Goal: Entertainment & Leisure: Browse casually

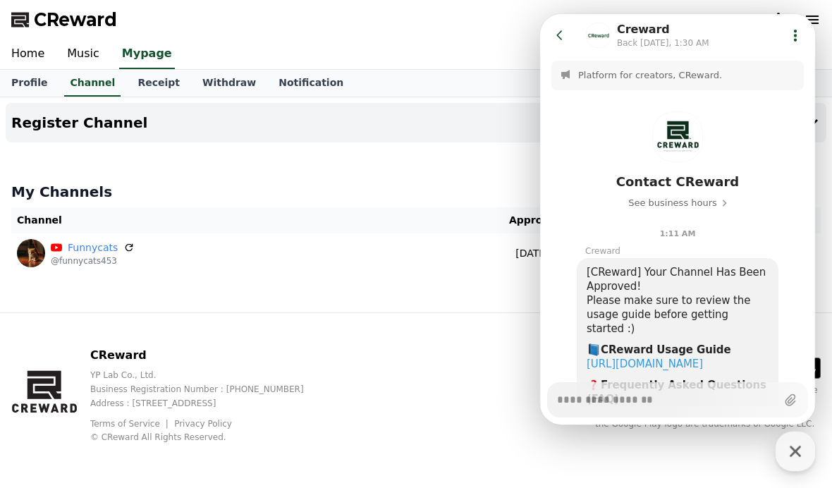
type textarea "*"
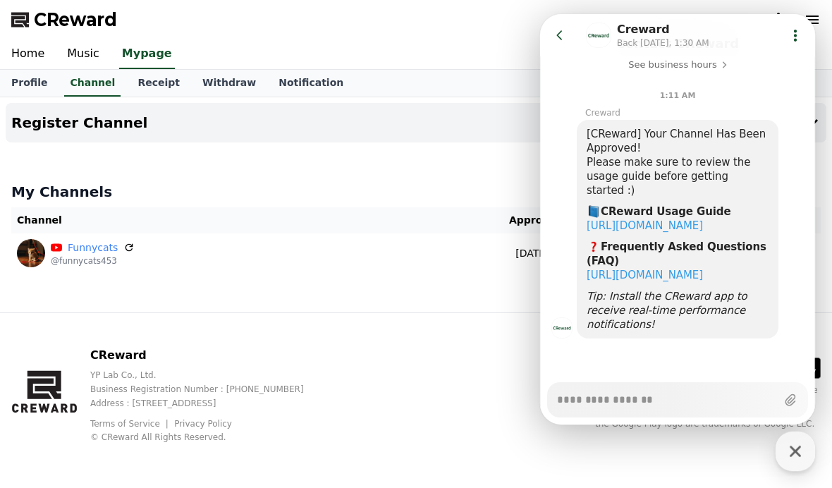
click at [563, 40] on icon at bounding box center [560, 35] width 14 height 14
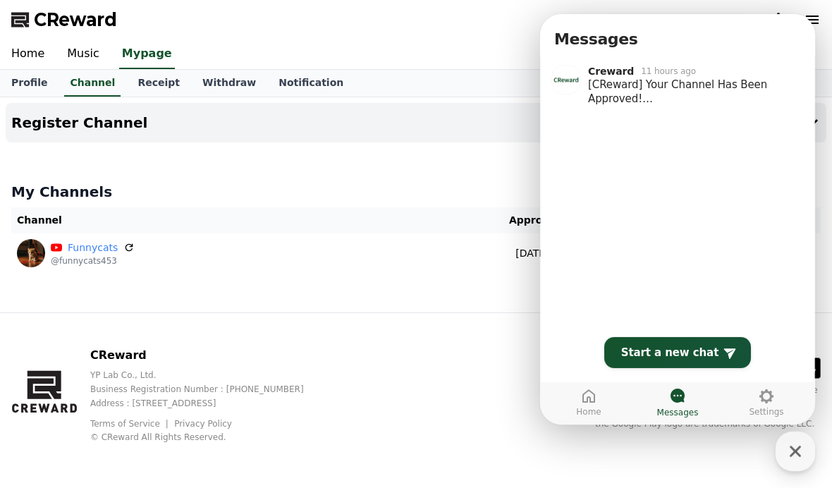
click at [159, 312] on div "Register Channel My Channels Channel Approve Status Funnycats @funnycats453 202…" at bounding box center [416, 204] width 832 height 215
click at [806, 452] on icon "button" at bounding box center [794, 450] width 25 height 25
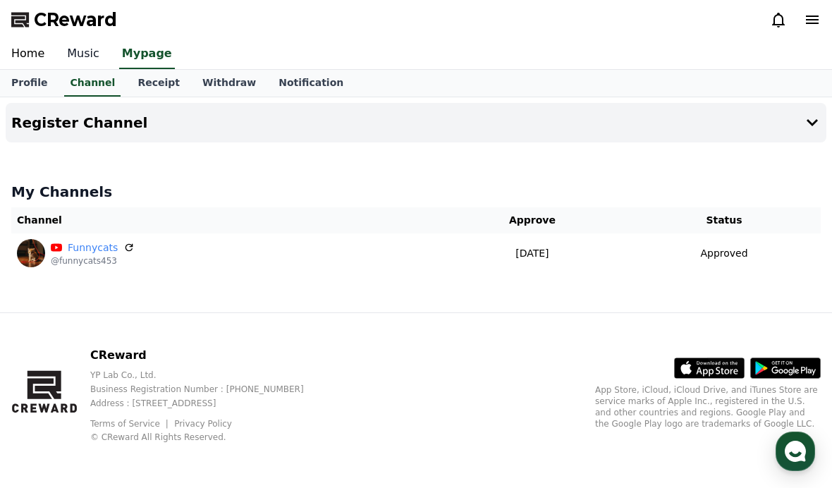
click at [58, 49] on link "Music" at bounding box center [83, 54] width 55 height 30
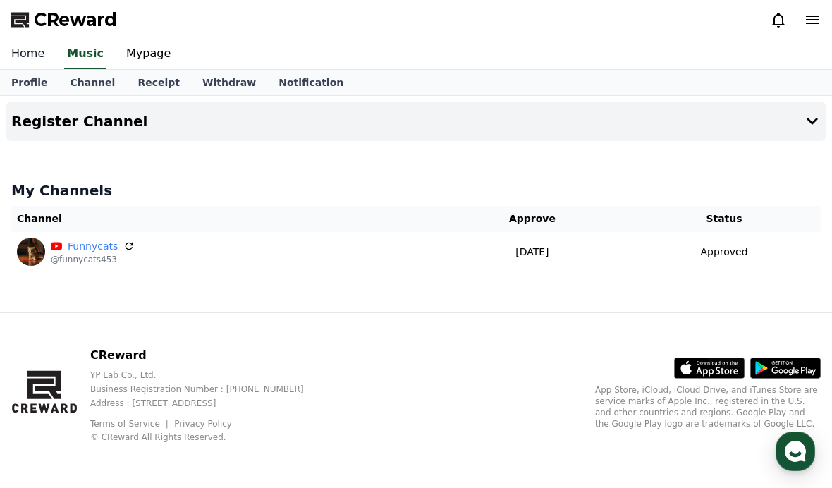
click at [23, 57] on link "Home" at bounding box center [28, 54] width 56 height 30
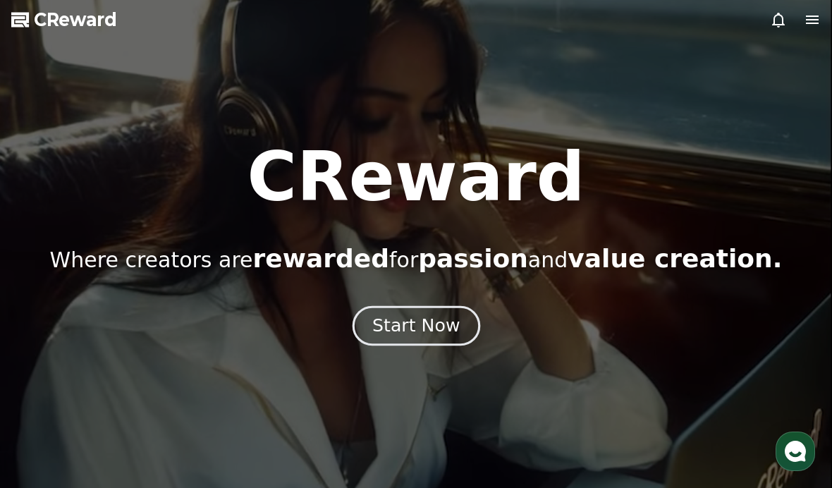
click at [375, 315] on button "Start Now" at bounding box center [416, 326] width 128 height 40
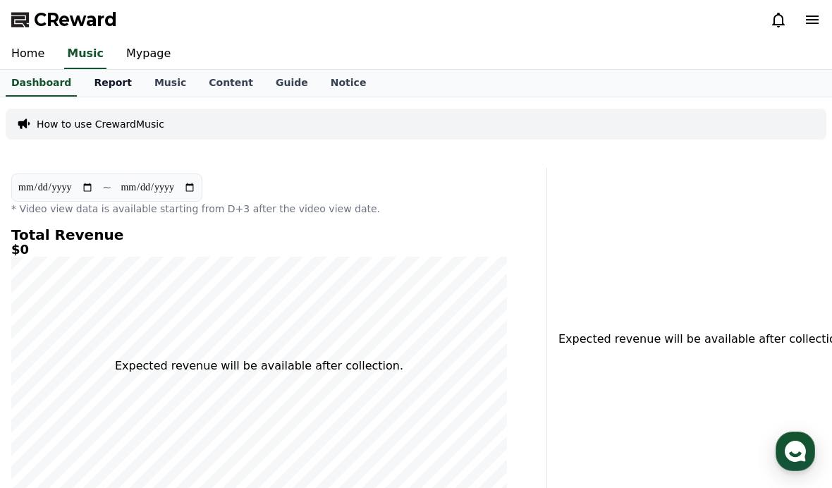
click at [91, 81] on link "Report" at bounding box center [112, 83] width 61 height 27
click at [152, 93] on link "Music" at bounding box center [170, 83] width 54 height 27
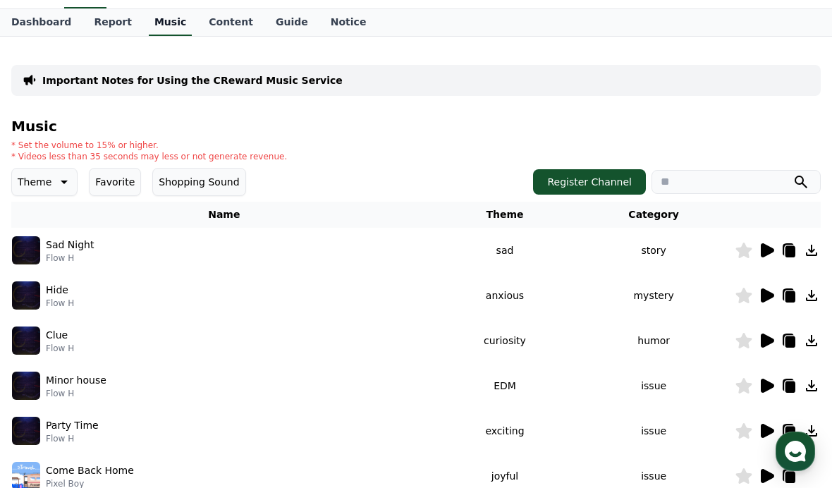
scroll to position [61, 0]
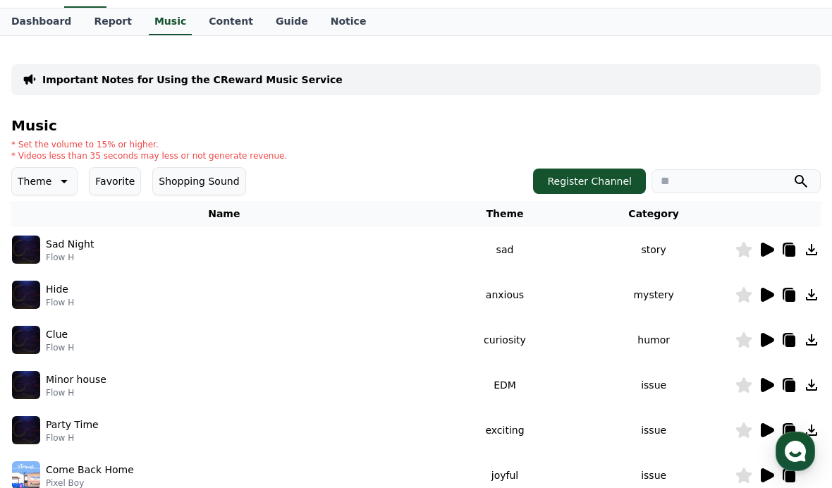
click at [64, 178] on icon at bounding box center [62, 181] width 17 height 17
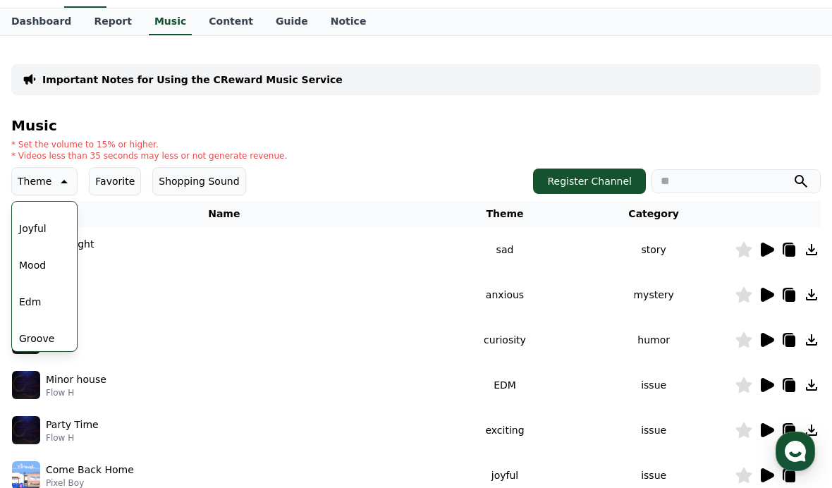
scroll to position [348, 0]
click at [28, 275] on button "Mood" at bounding box center [32, 273] width 38 height 31
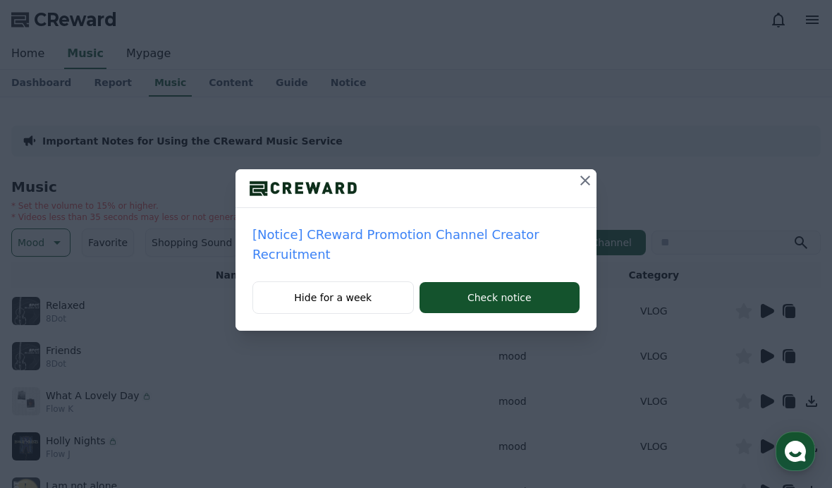
click at [585, 181] on icon at bounding box center [585, 181] width 10 height 10
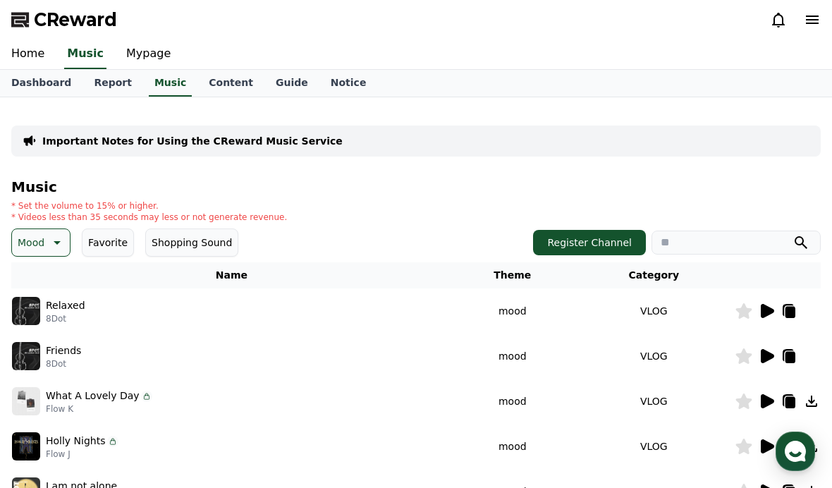
click at [33, 246] on p "Mood" at bounding box center [31, 243] width 27 height 20
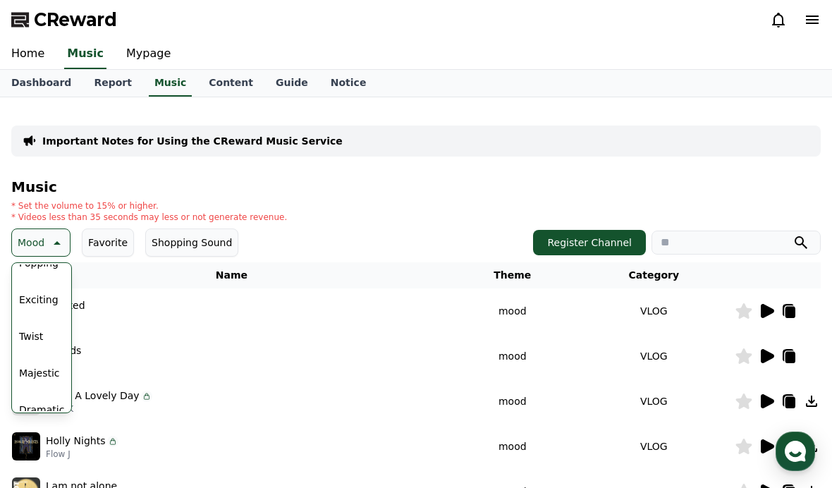
scroll to position [203, 0]
click at [26, 299] on button "Exciting" at bounding box center [38, 296] width 51 height 31
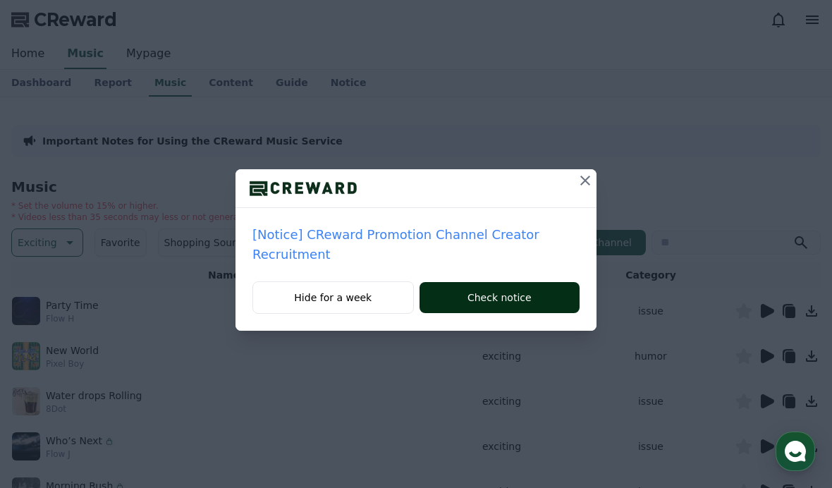
click at [445, 285] on button "Check notice" at bounding box center [499, 297] width 160 height 31
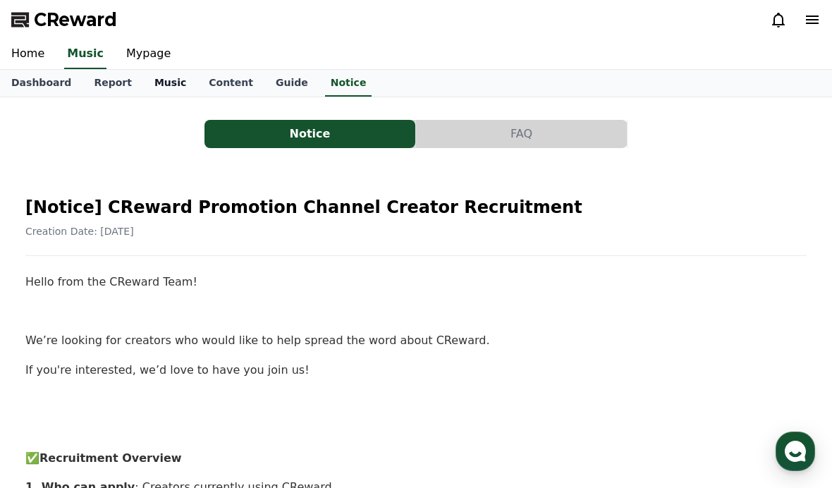
click at [143, 72] on link "Music" at bounding box center [170, 83] width 54 height 27
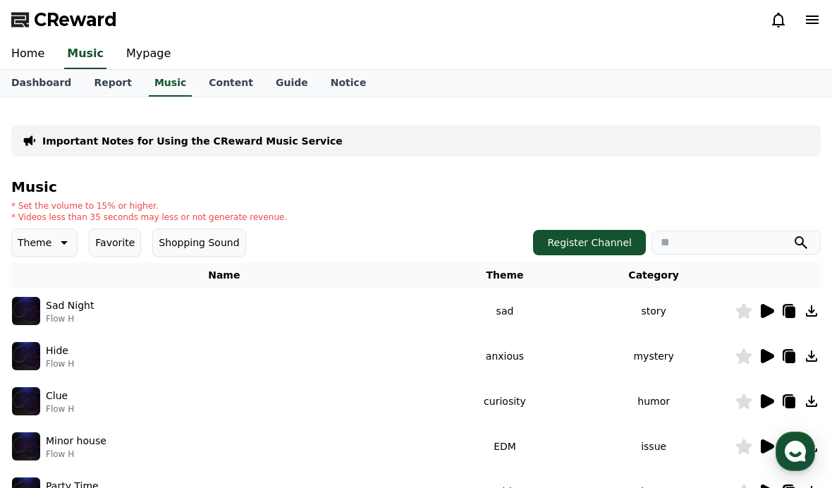
click at [49, 243] on button "Theme" at bounding box center [44, 242] width 66 height 28
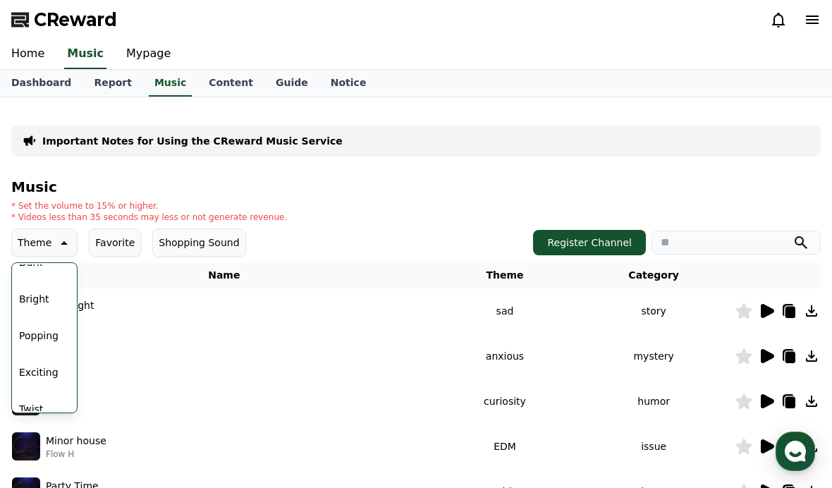
scroll to position [128, 0]
click at [32, 303] on button "Bright" at bounding box center [34, 298] width 42 height 31
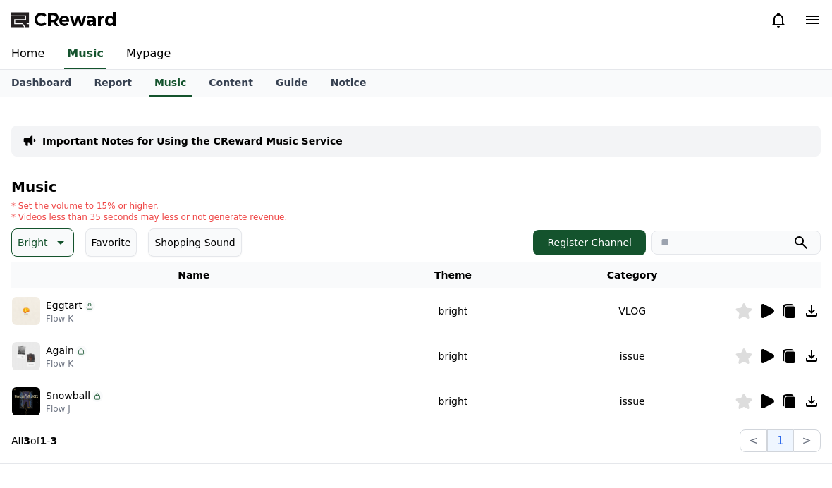
click at [36, 307] on img at bounding box center [26, 311] width 28 height 28
click at [47, 252] on button "Bright" at bounding box center [42, 242] width 63 height 28
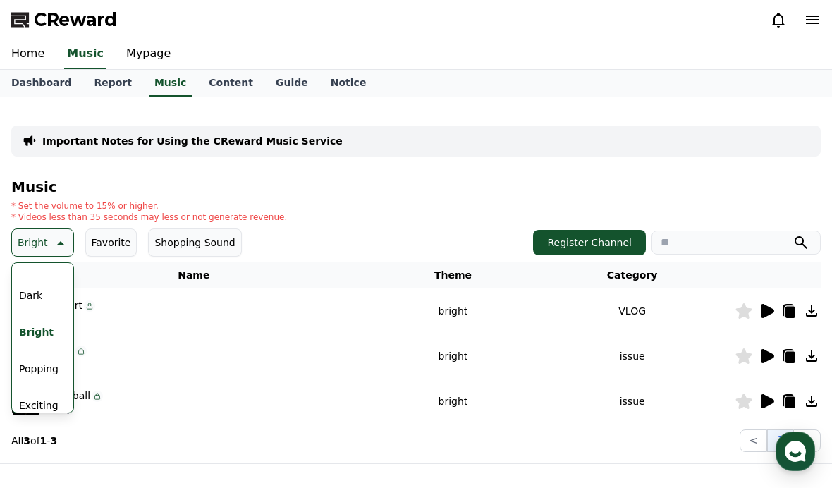
scroll to position [105, 0]
click at [32, 351] on button "Popping" at bounding box center [38, 358] width 51 height 31
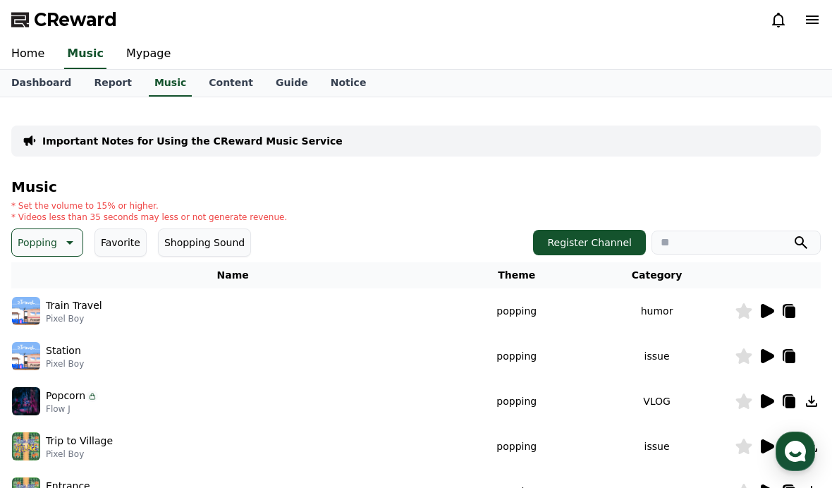
click at [766, 312] on icon at bounding box center [767, 311] width 13 height 14
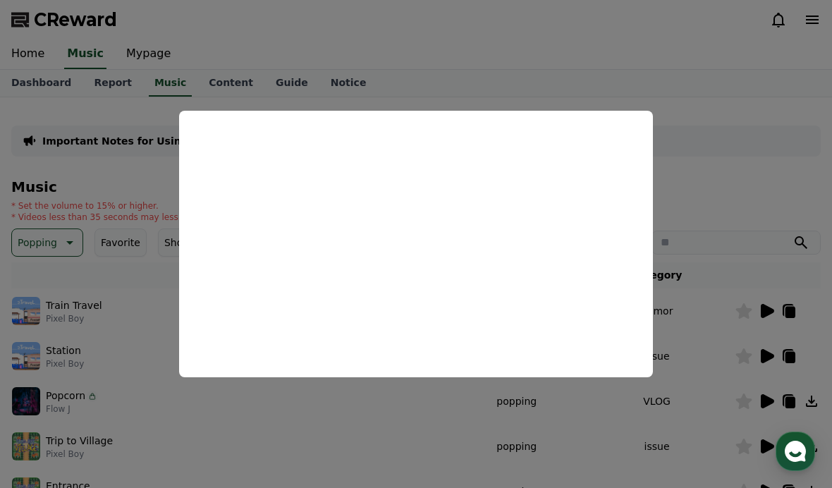
click at [52, 250] on button "close modal" at bounding box center [416, 244] width 832 height 488
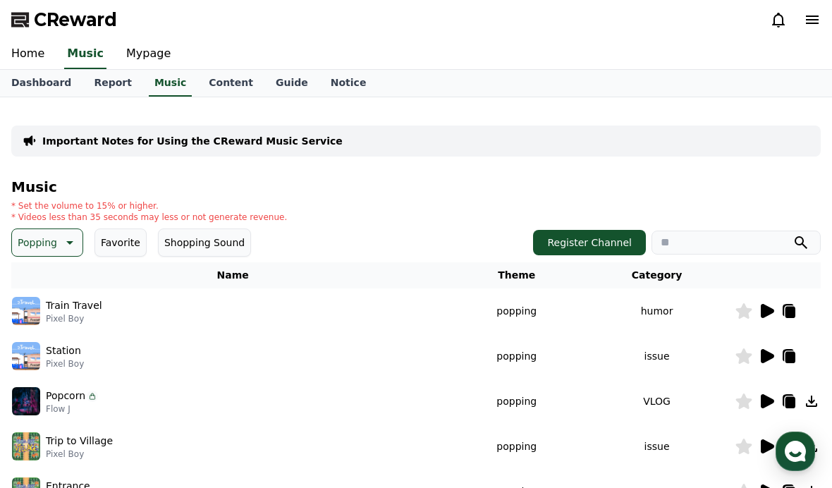
click at [44, 250] on p "Popping" at bounding box center [37, 243] width 39 height 20
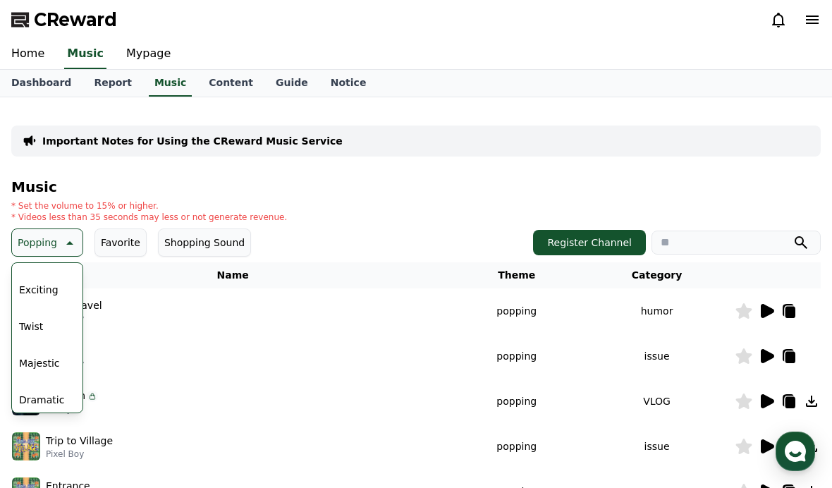
scroll to position [216, 0]
click at [28, 286] on button "Exciting" at bounding box center [38, 283] width 51 height 31
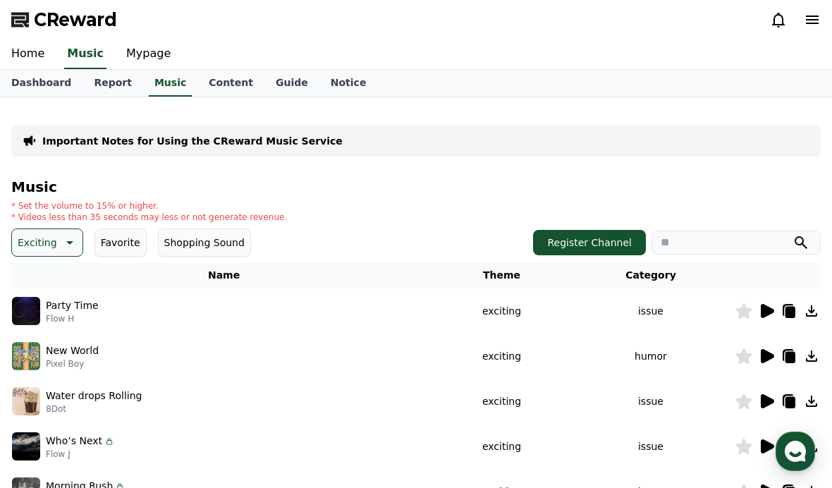
click at [32, 317] on img at bounding box center [26, 311] width 28 height 28
click at [18, 297] on img at bounding box center [26, 311] width 28 height 28
click at [768, 319] on icon at bounding box center [766, 310] width 17 height 17
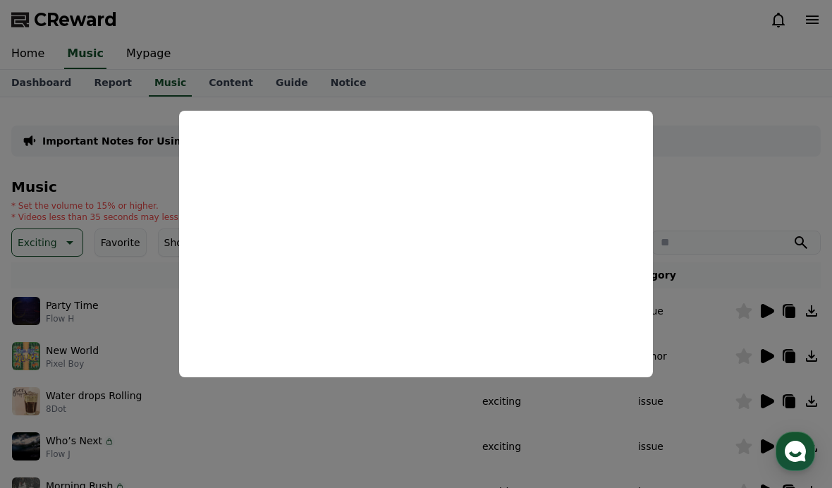
click at [99, 262] on button "close modal" at bounding box center [416, 244] width 832 height 488
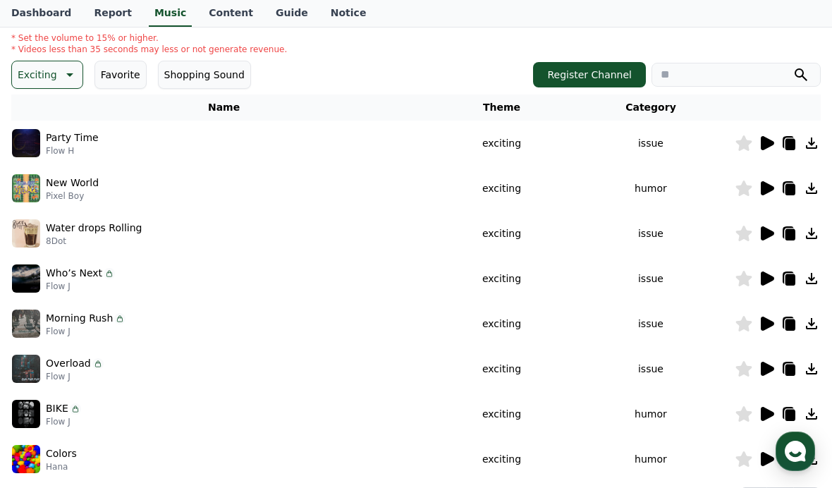
scroll to position [182, 0]
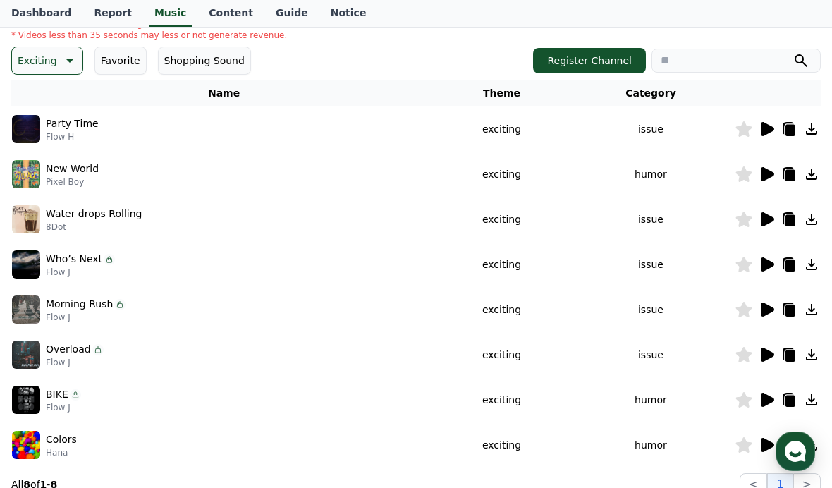
click at [36, 61] on p "Exciting" at bounding box center [37, 61] width 39 height 20
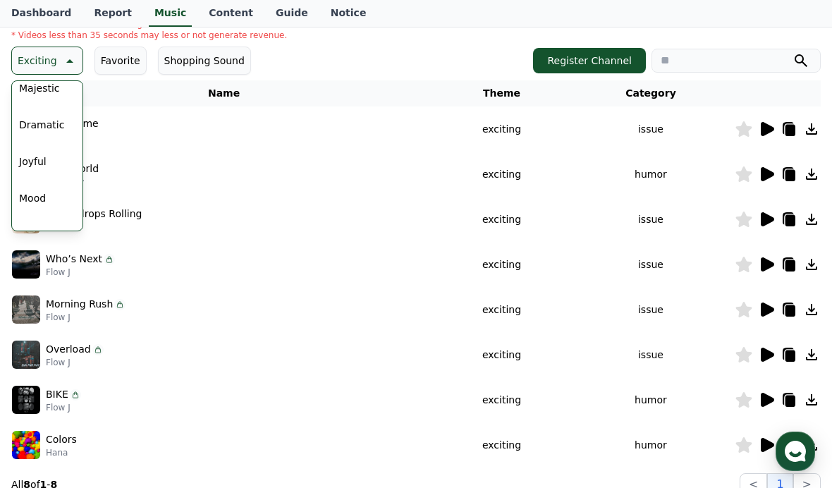
scroll to position [307, 0]
click at [35, 154] on button "Joyful" at bounding box center [32, 157] width 39 height 31
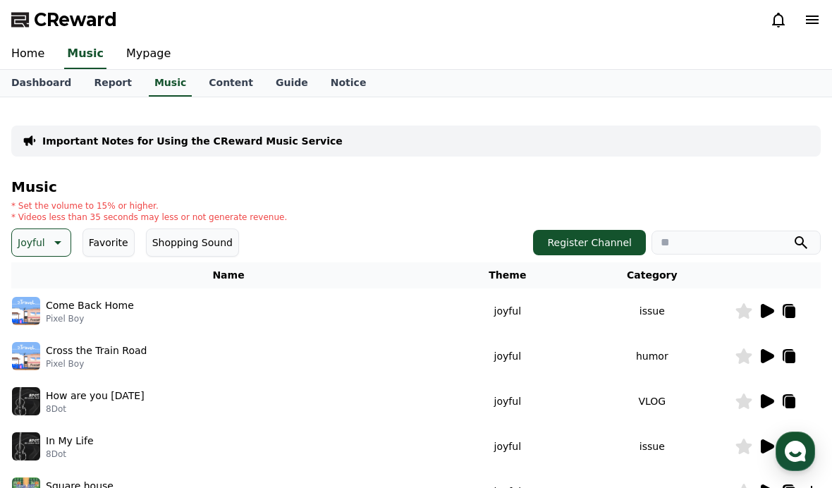
click at [775, 310] on icon at bounding box center [766, 310] width 17 height 17
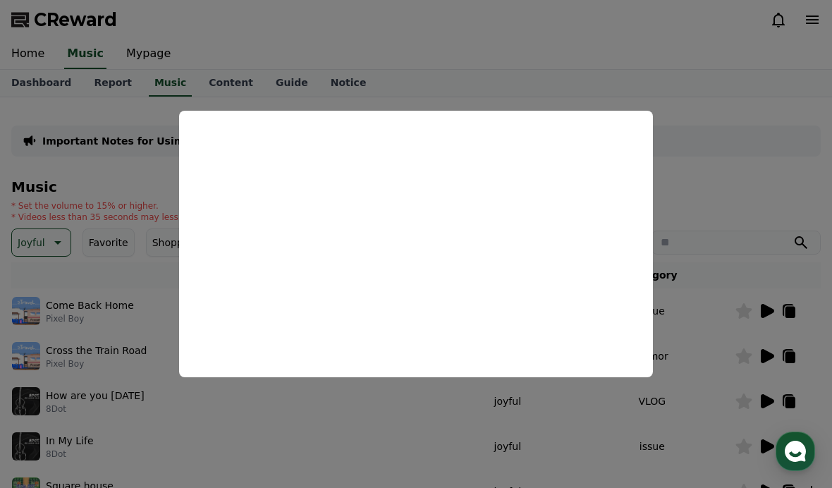
click at [61, 300] on button "close modal" at bounding box center [416, 244] width 832 height 488
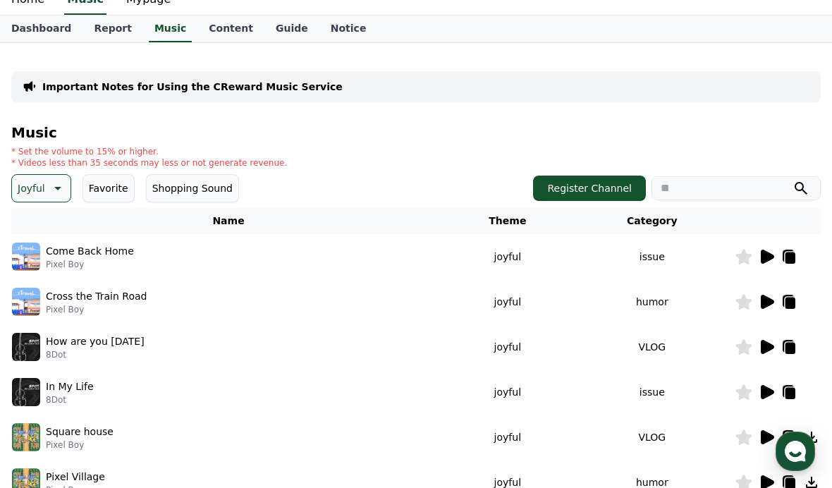
scroll to position [78, 0]
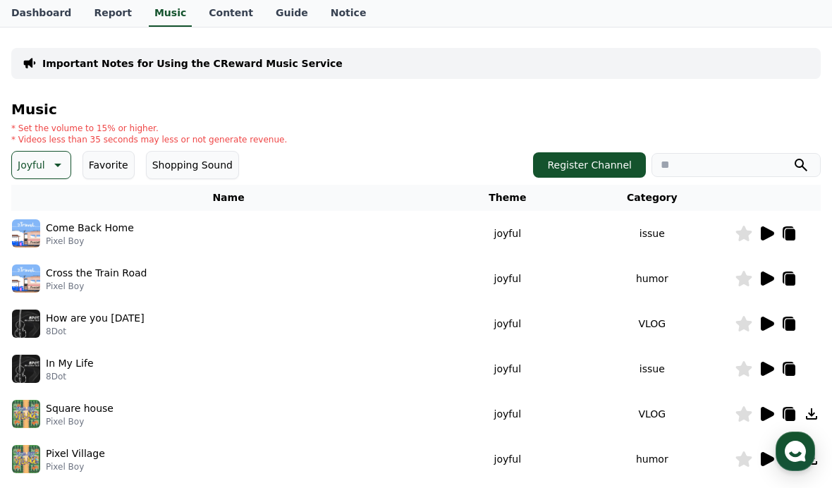
click at [761, 328] on icon at bounding box center [766, 323] width 17 height 17
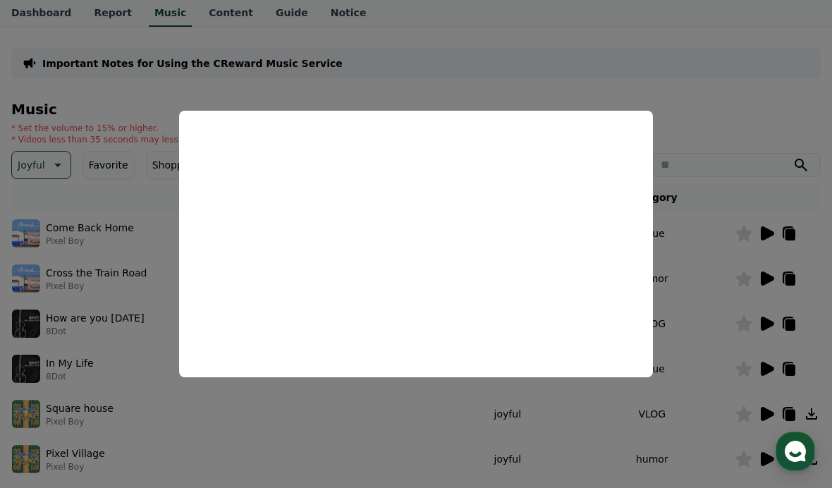
click at [80, 309] on button "close modal" at bounding box center [416, 244] width 832 height 488
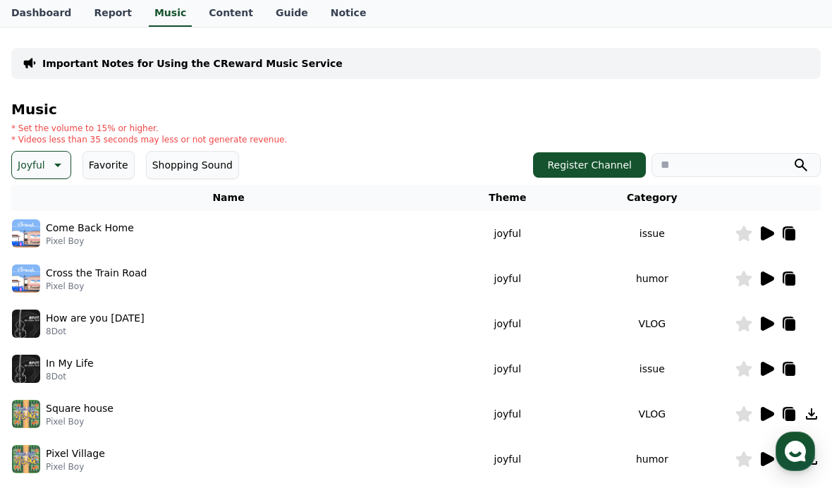
click at [763, 370] on icon at bounding box center [767, 369] width 13 height 14
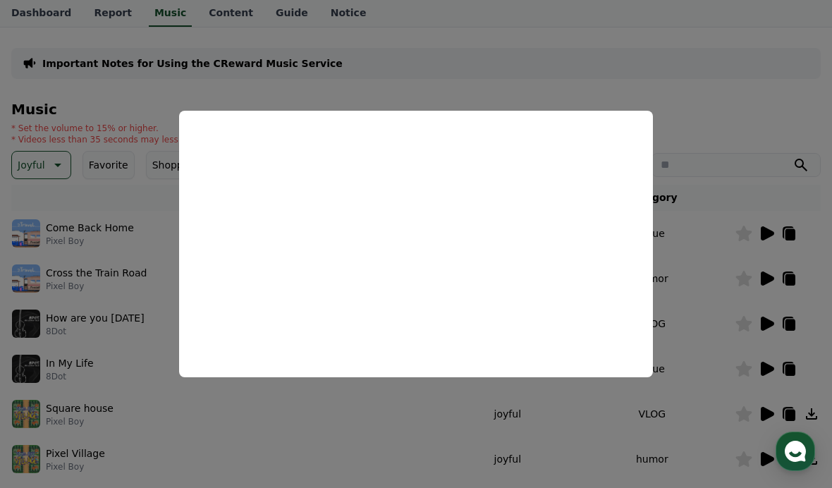
click at [104, 331] on button "close modal" at bounding box center [416, 244] width 832 height 488
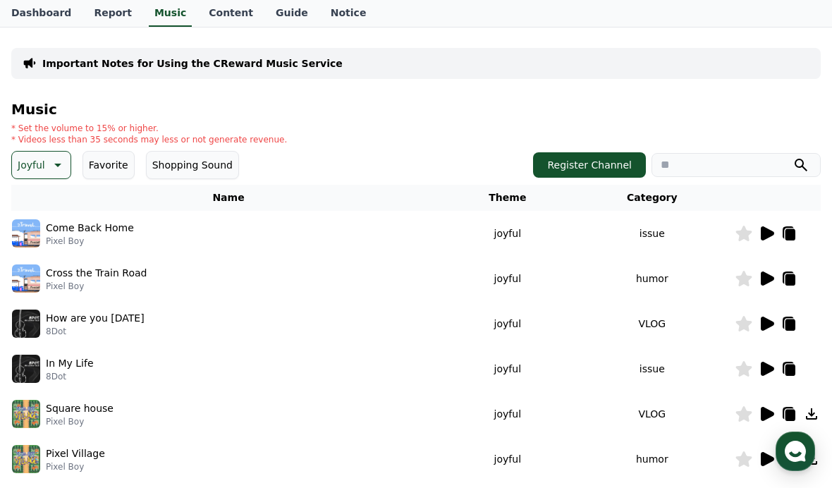
click at [31, 166] on p "Joyful" at bounding box center [31, 165] width 27 height 20
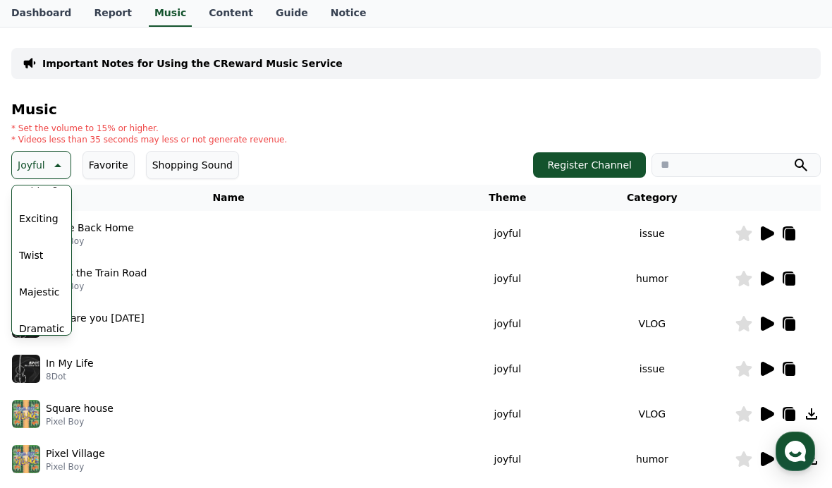
scroll to position [217, 0]
click at [39, 311] on button "Dramatic" at bounding box center [41, 315] width 56 height 31
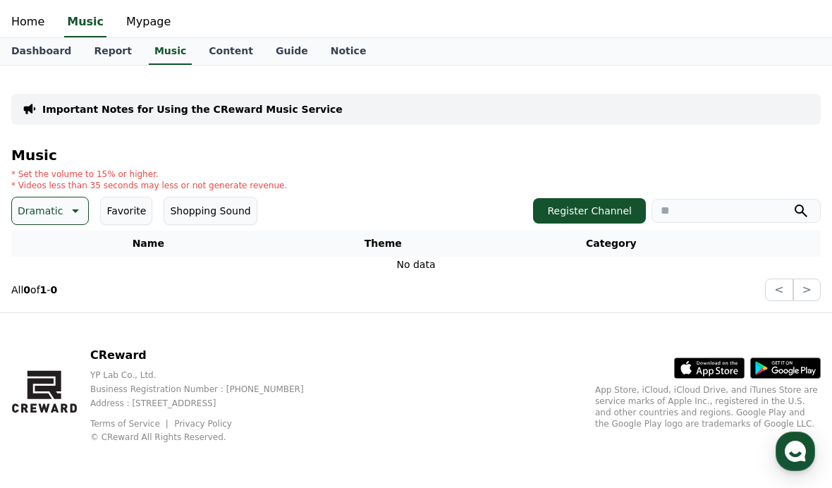
scroll to position [50, 0]
click at [29, 201] on p "Dramatic" at bounding box center [40, 211] width 45 height 20
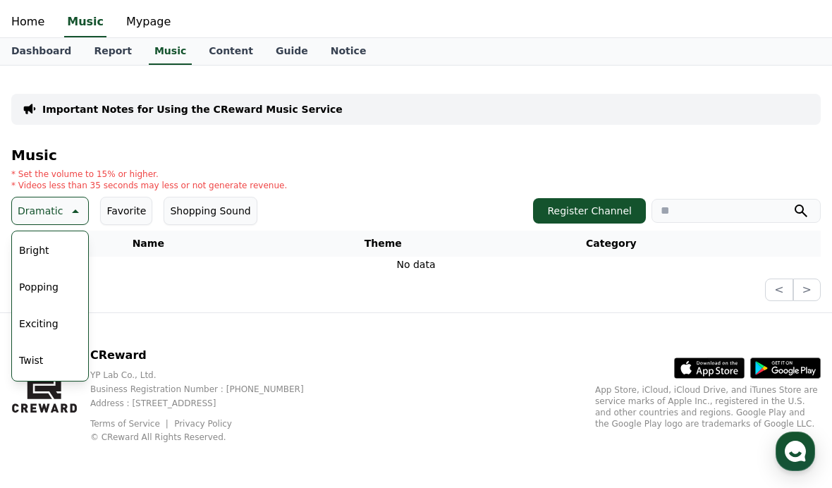
scroll to position [201, 0]
click at [30, 264] on button "Exciting" at bounding box center [38, 267] width 51 height 31
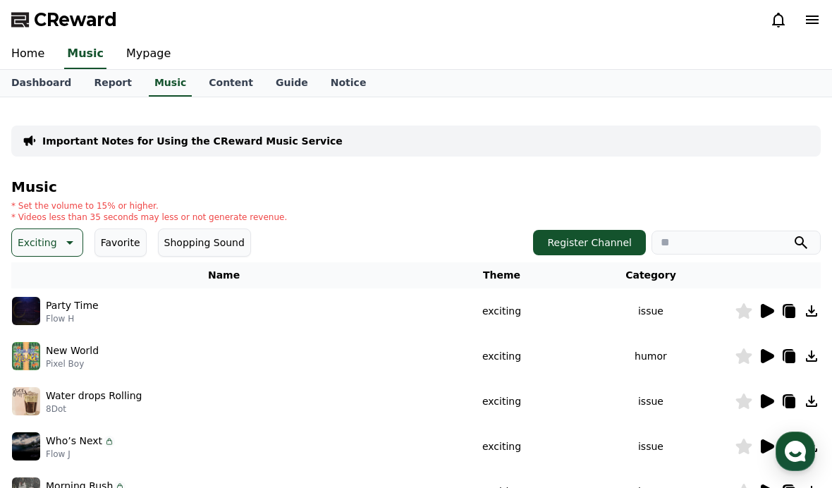
click at [23, 309] on img at bounding box center [26, 311] width 28 height 28
click at [770, 312] on icon at bounding box center [767, 311] width 13 height 14
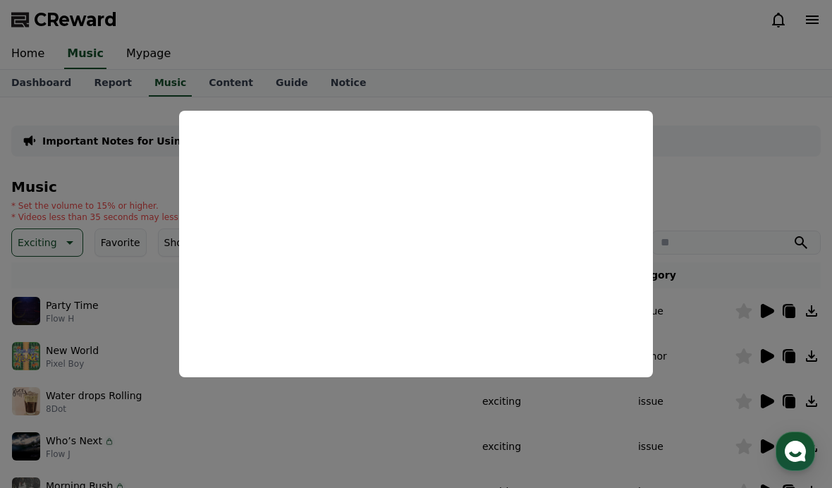
click at [55, 321] on button "close modal" at bounding box center [416, 244] width 832 height 488
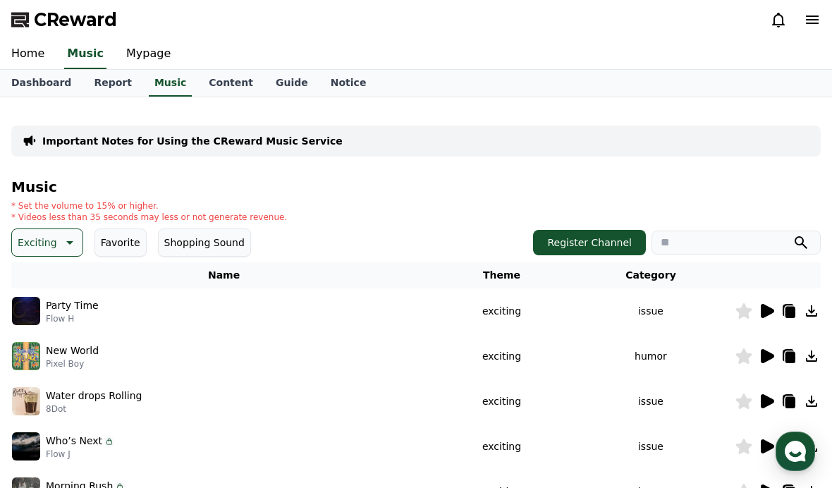
click at [44, 231] on button "Exciting" at bounding box center [47, 242] width 72 height 28
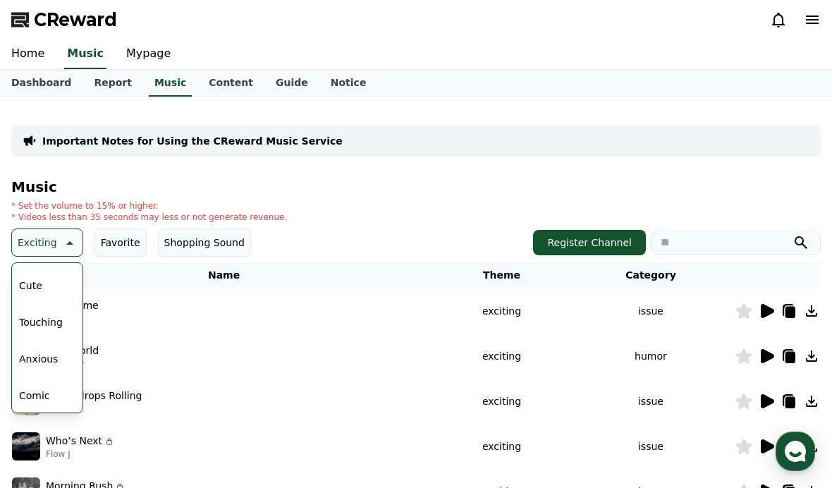
scroll to position [581, 0]
click at [32, 366] on button "Anxious" at bounding box center [38, 358] width 50 height 31
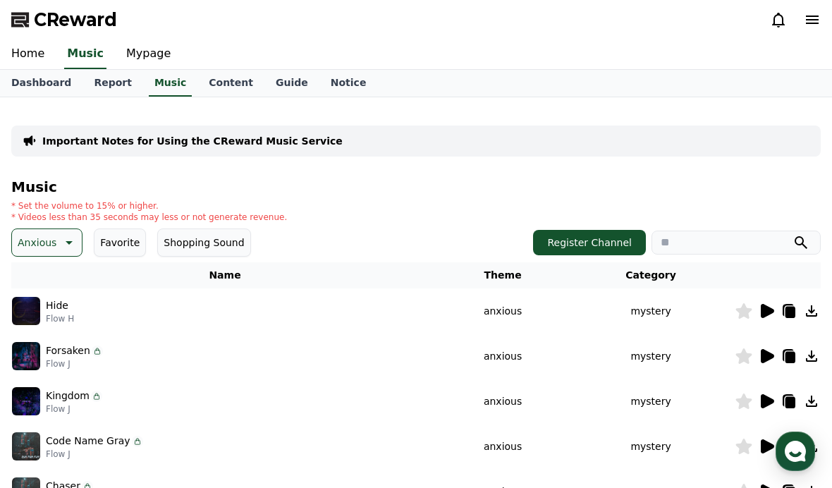
click at [766, 313] on icon at bounding box center [767, 311] width 13 height 14
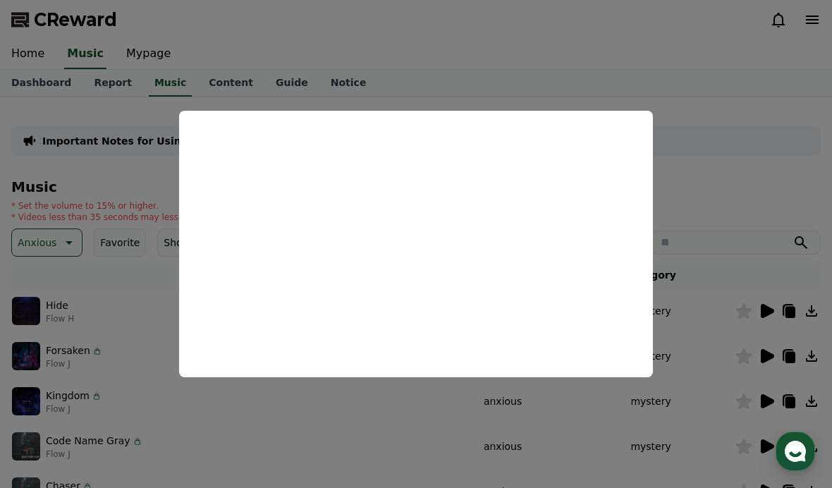
click at [59, 306] on button "close modal" at bounding box center [416, 244] width 832 height 488
click at [40, 247] on p "Anxious" at bounding box center [37, 243] width 39 height 20
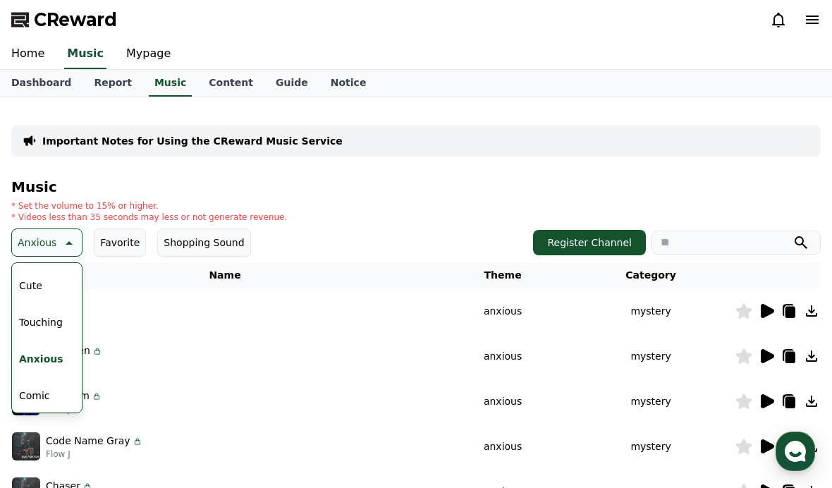
scroll to position [581, 0]
click at [25, 390] on button "Comic" at bounding box center [34, 395] width 42 height 31
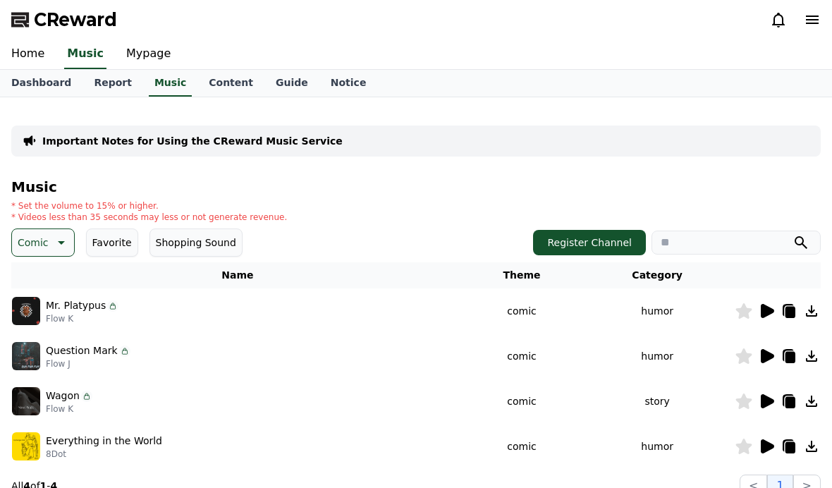
click at [30, 309] on img at bounding box center [26, 311] width 28 height 28
click at [775, 317] on icon at bounding box center [766, 310] width 17 height 17
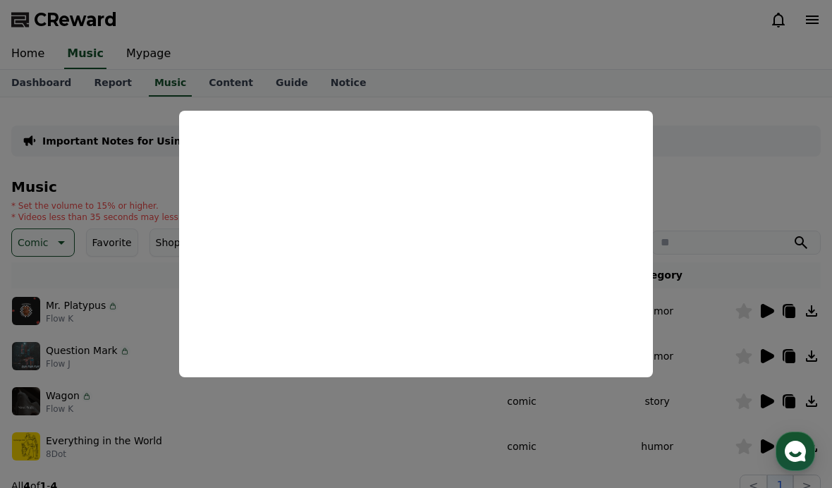
click at [78, 289] on button "close modal" at bounding box center [416, 244] width 832 height 488
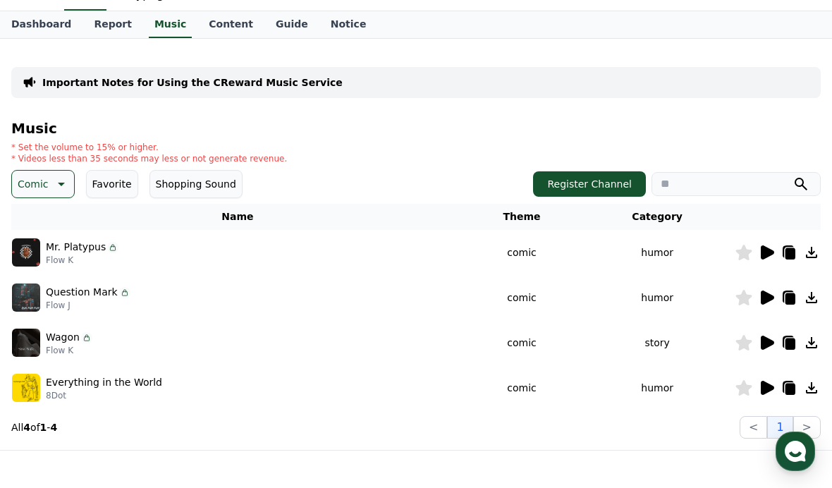
scroll to position [78, 0]
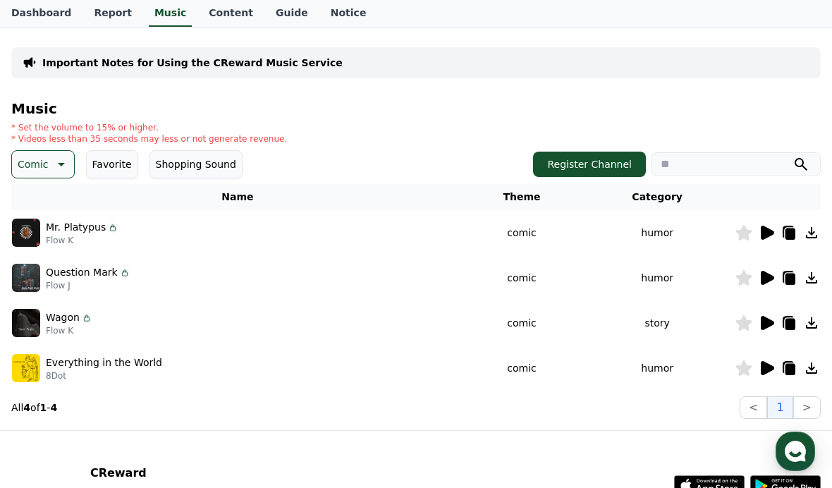
click at [768, 369] on icon at bounding box center [767, 368] width 13 height 14
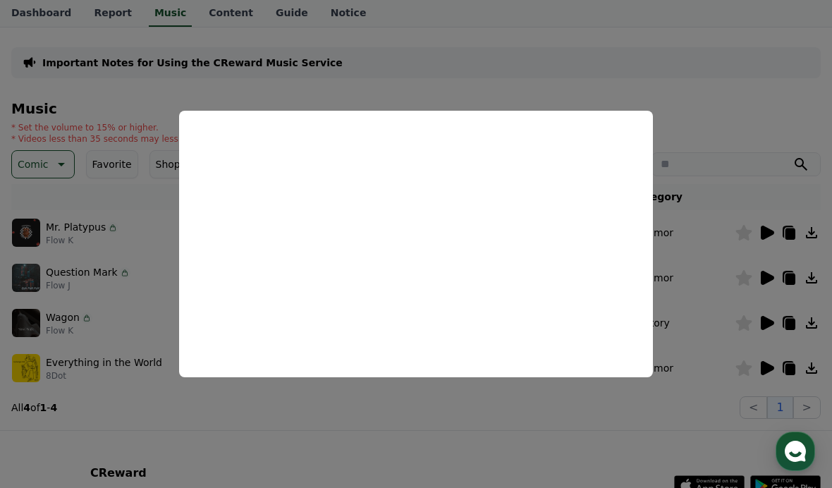
click at [64, 292] on button "close modal" at bounding box center [416, 244] width 832 height 488
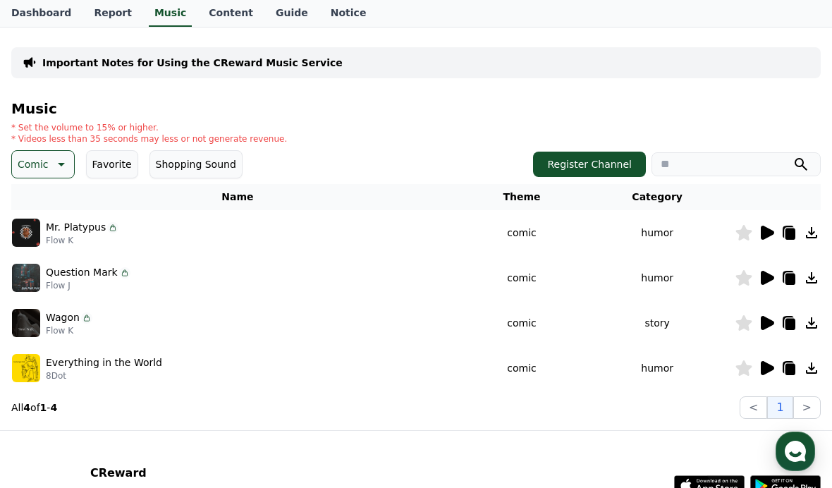
click at [20, 162] on p "Comic" at bounding box center [33, 164] width 31 height 20
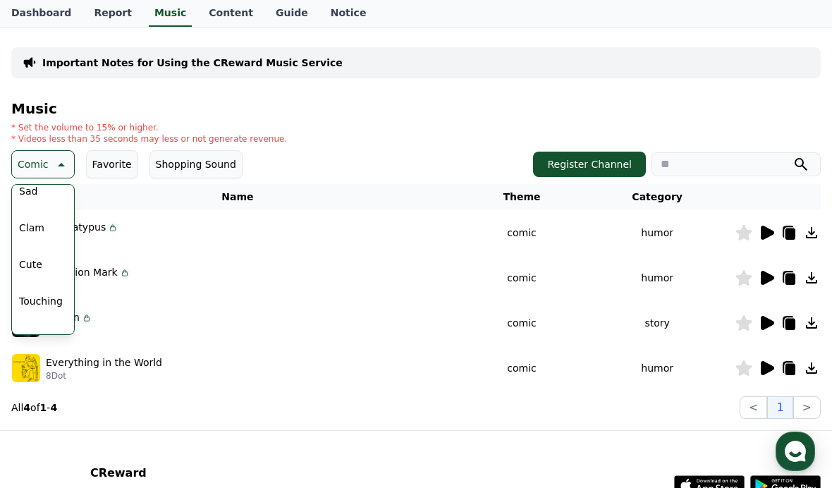
scroll to position [515, 0]
click at [27, 283] on button "Cute" at bounding box center [30, 272] width 35 height 31
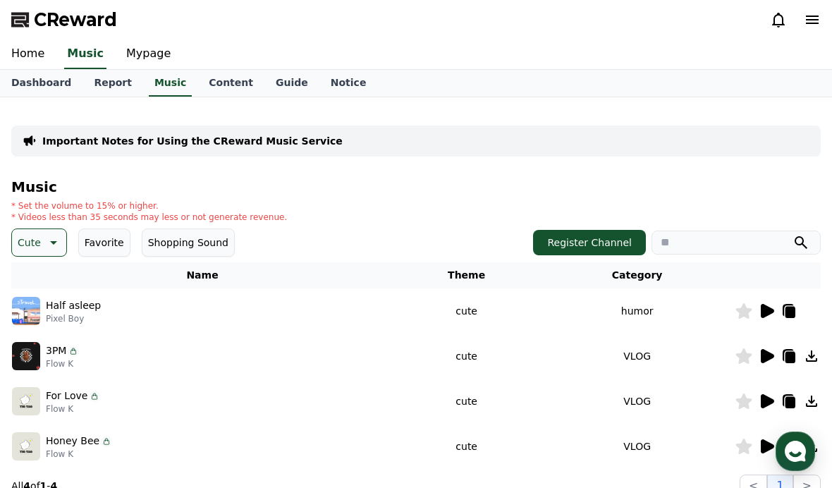
click at [770, 312] on icon at bounding box center [767, 311] width 13 height 14
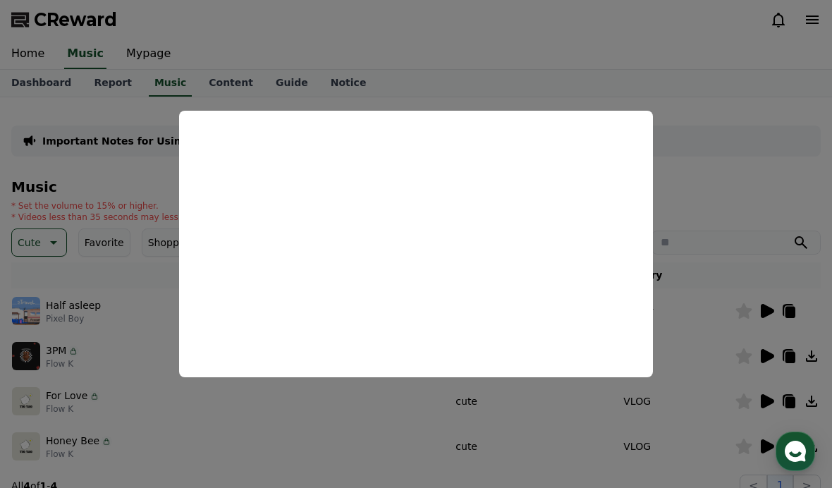
click at [723, 206] on button "close modal" at bounding box center [416, 244] width 832 height 488
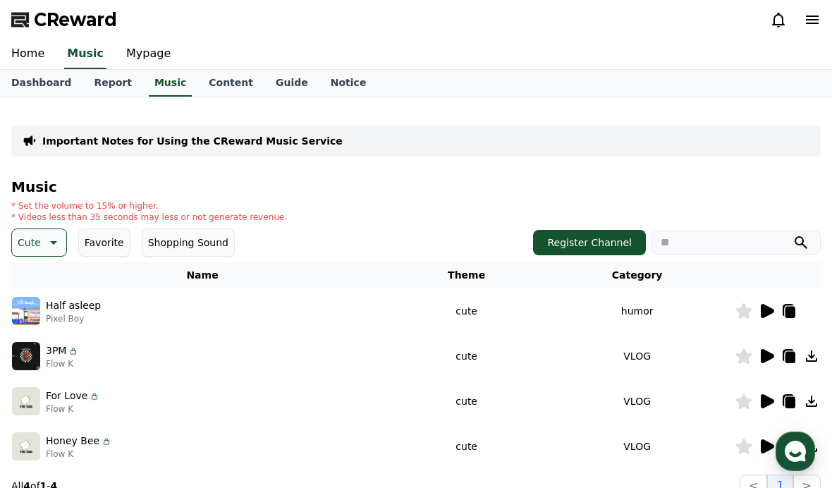
click at [48, 241] on icon at bounding box center [52, 242] width 17 height 17
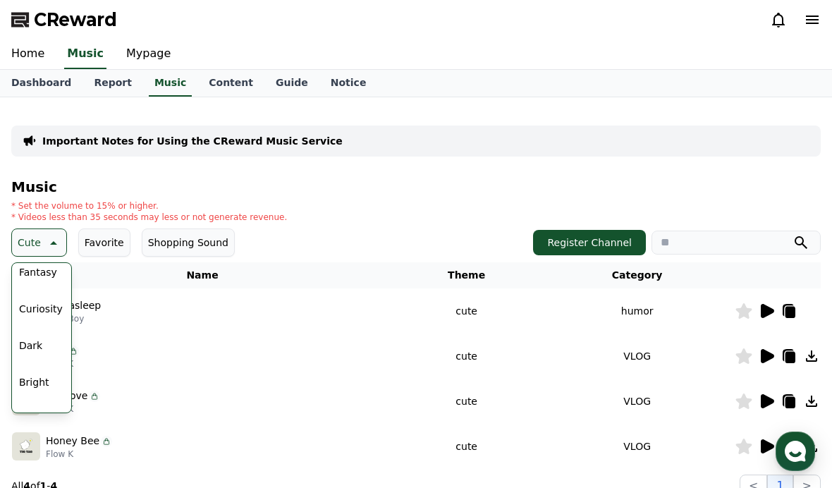
scroll to position [47, 0]
click at [32, 302] on button "Curiosity" at bounding box center [40, 306] width 55 height 31
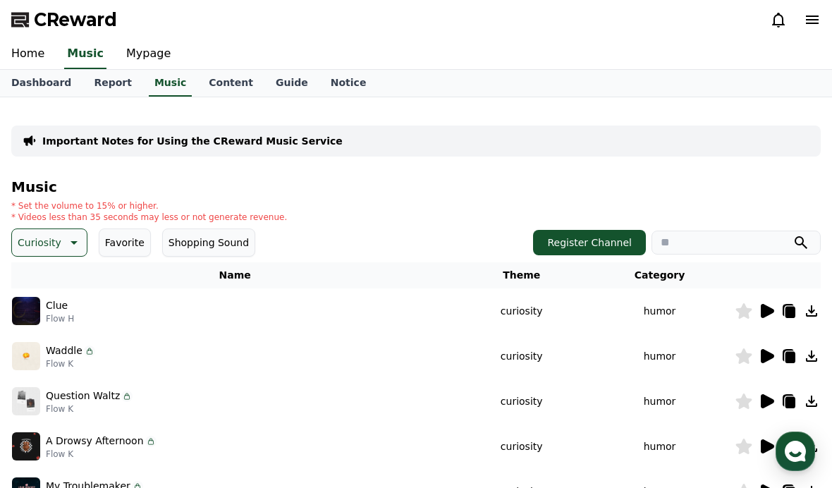
click at [765, 314] on icon at bounding box center [767, 311] width 13 height 14
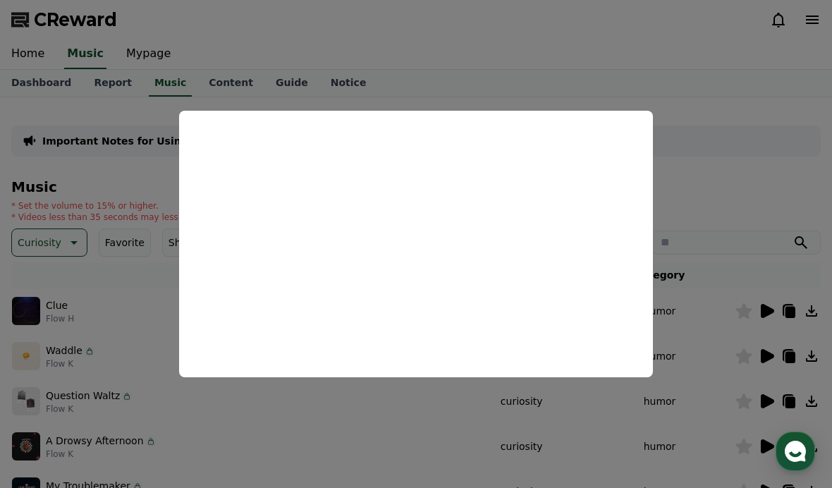
click at [711, 275] on button "close modal" at bounding box center [416, 244] width 832 height 488
click at [60, 242] on button "Curiosity" at bounding box center [49, 242] width 76 height 28
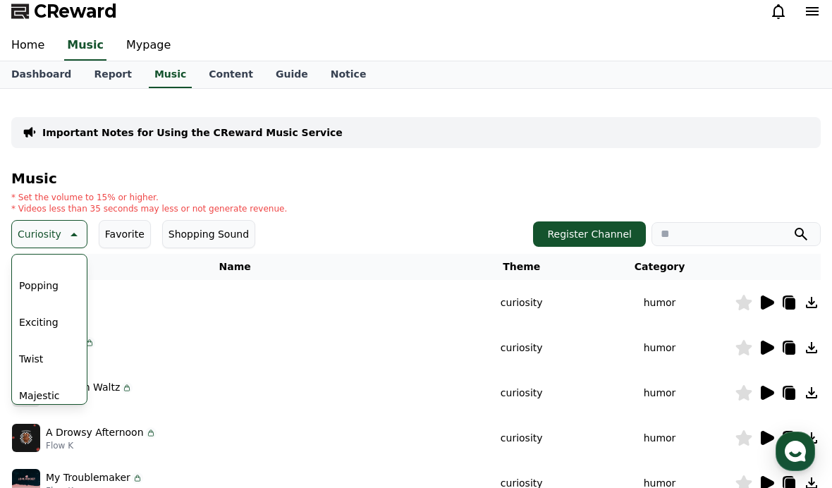
scroll to position [180, 0]
click at [43, 274] on button "Popping" at bounding box center [38, 274] width 51 height 31
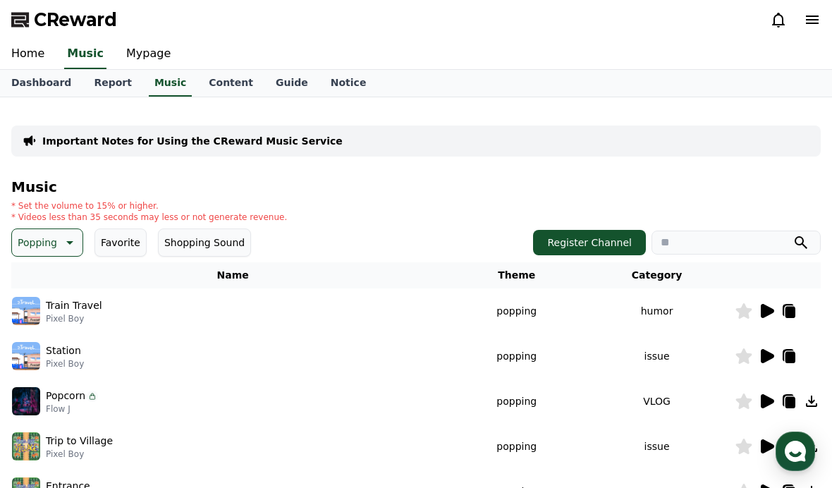
click at [771, 303] on icon at bounding box center [766, 310] width 17 height 17
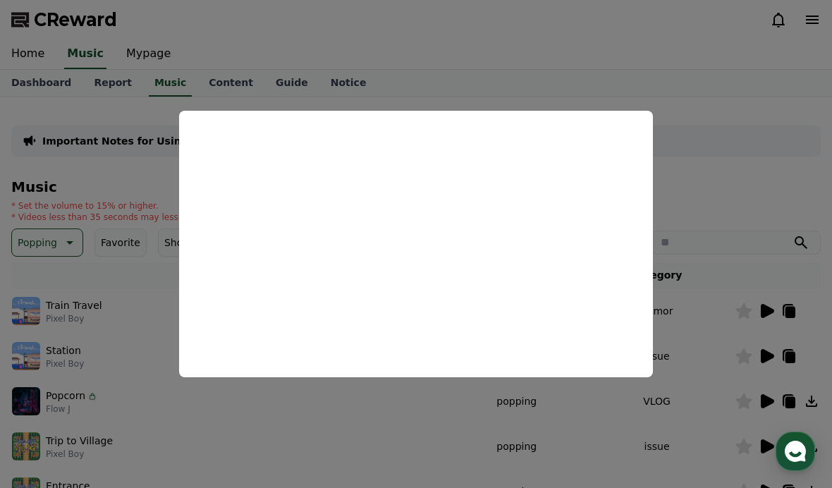
click at [753, 246] on button "close modal" at bounding box center [416, 244] width 832 height 488
click at [49, 243] on p "Popping" at bounding box center [37, 243] width 39 height 20
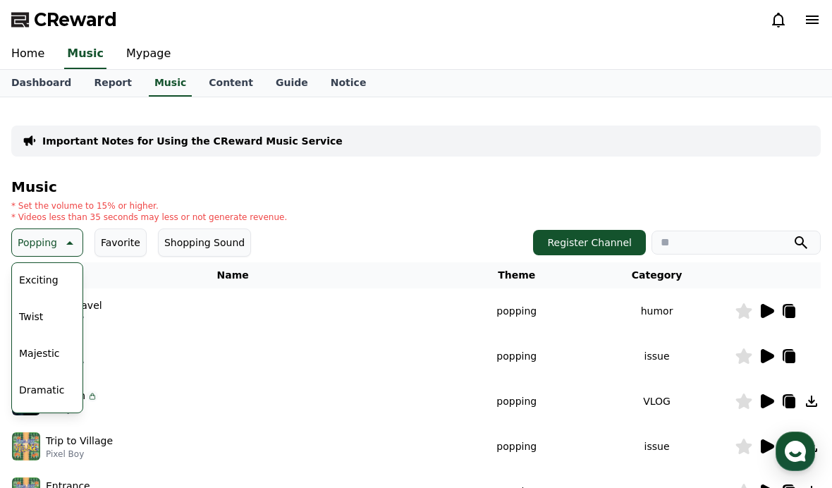
scroll to position [220, 0]
click at [32, 282] on button "Exciting" at bounding box center [38, 279] width 51 height 31
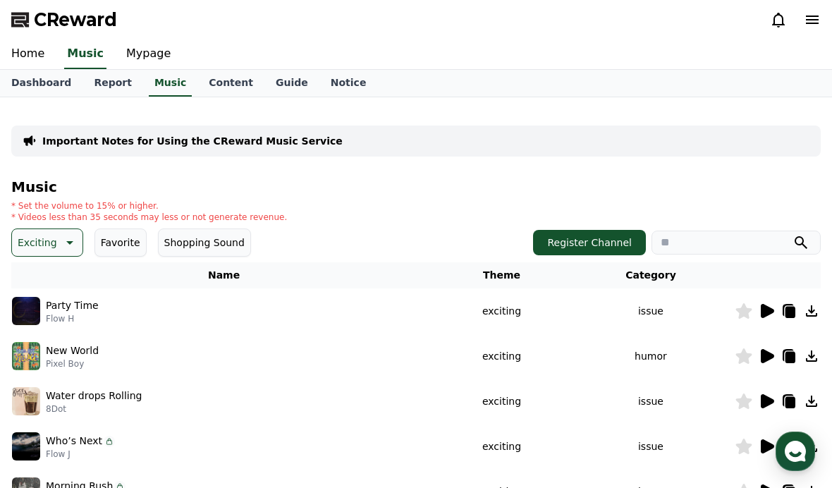
click at [764, 312] on icon at bounding box center [767, 311] width 13 height 14
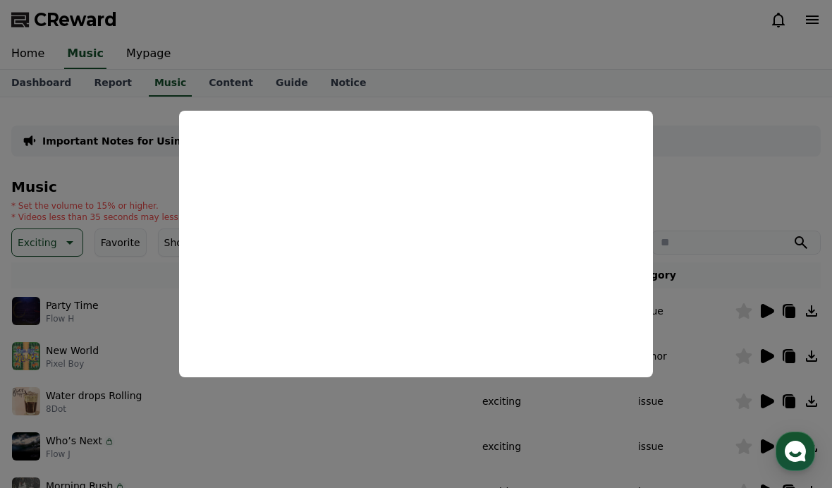
click at [745, 220] on button "close modal" at bounding box center [416, 244] width 832 height 488
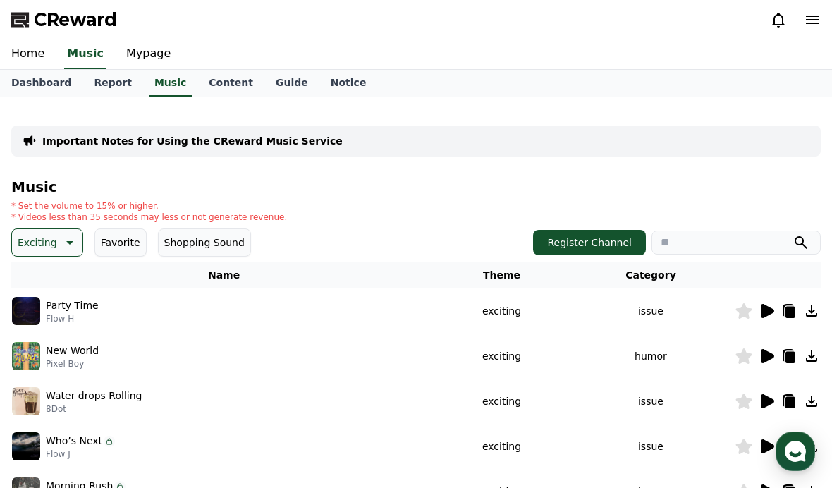
click at [47, 250] on p "Exciting" at bounding box center [37, 243] width 39 height 20
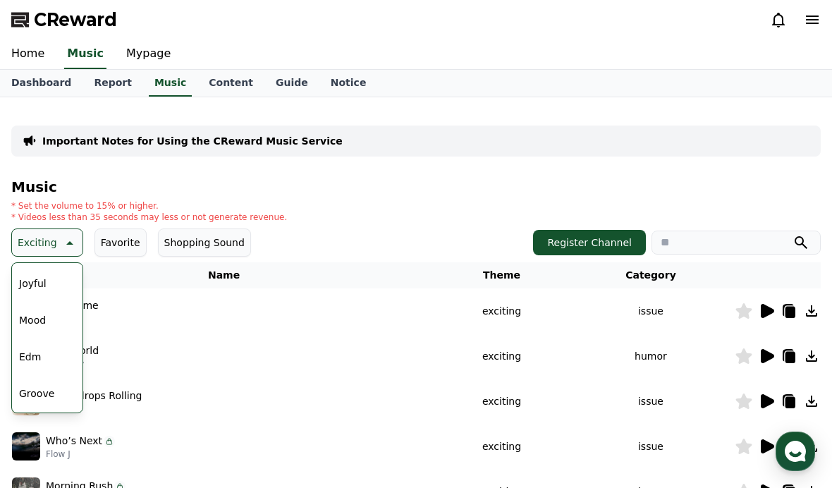
scroll to position [375, 0]
click at [33, 308] on button "Mood" at bounding box center [32, 308] width 38 height 31
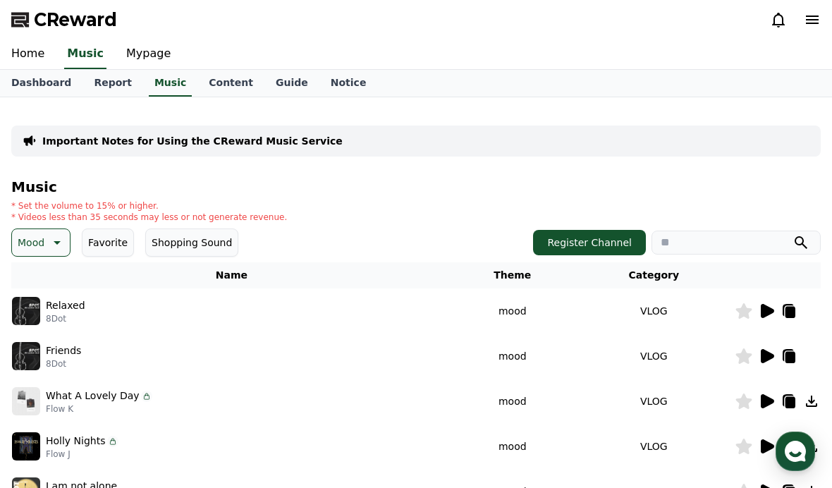
click at [772, 327] on td at bounding box center [778, 310] width 86 height 45
click at [765, 311] on icon at bounding box center [767, 311] width 13 height 14
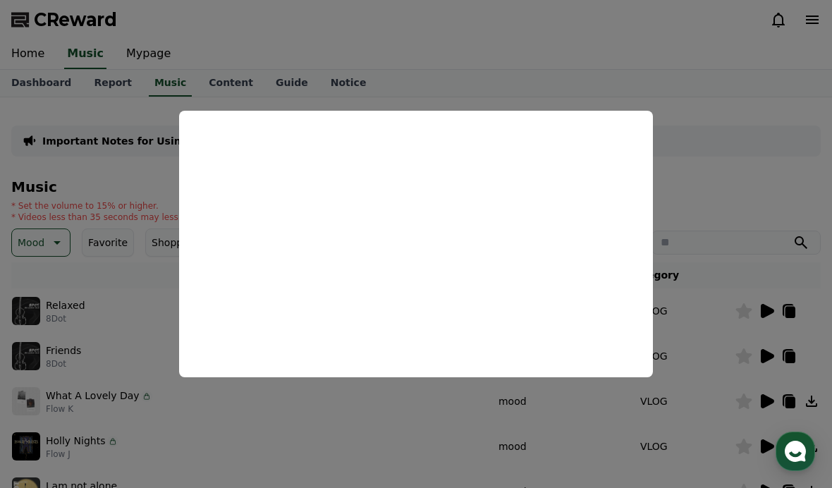
click at [749, 272] on button "close modal" at bounding box center [416, 244] width 832 height 488
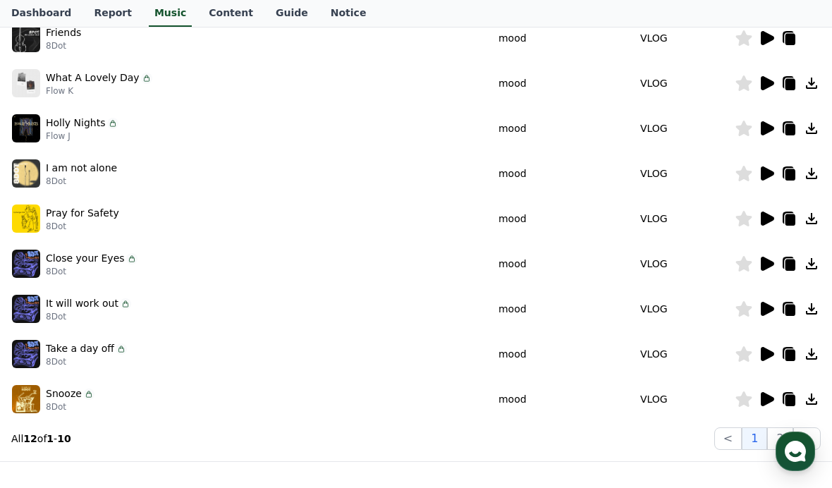
scroll to position [296, 0]
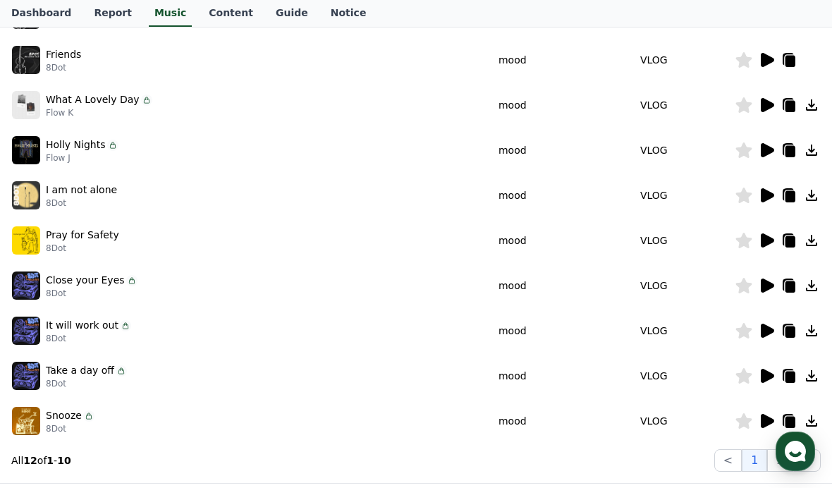
click at [768, 414] on icon at bounding box center [766, 420] width 17 height 17
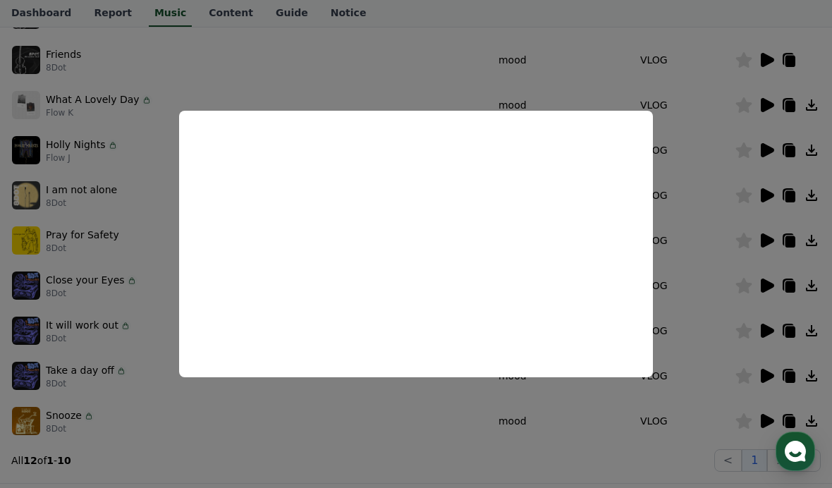
click at [732, 275] on button "close modal" at bounding box center [416, 244] width 832 height 488
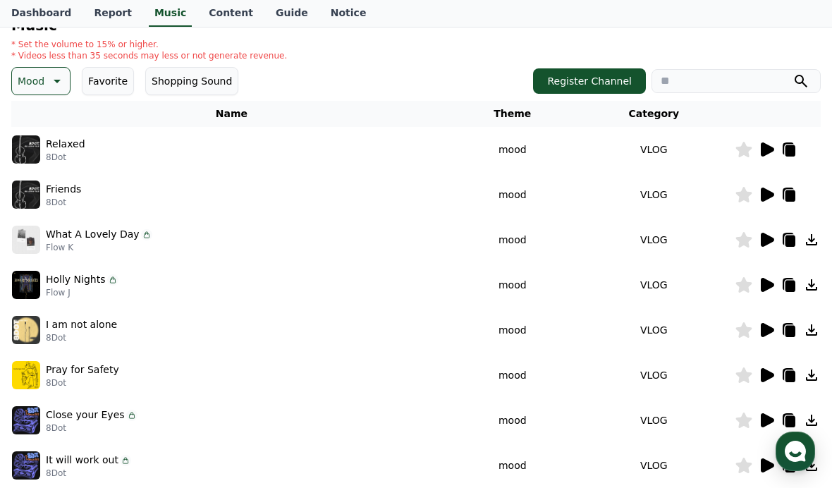
scroll to position [162, 0]
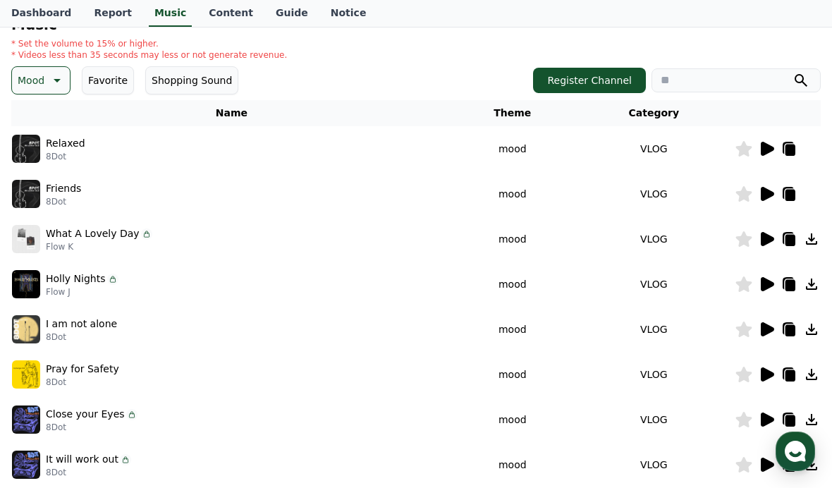
click at [49, 85] on icon at bounding box center [55, 80] width 17 height 17
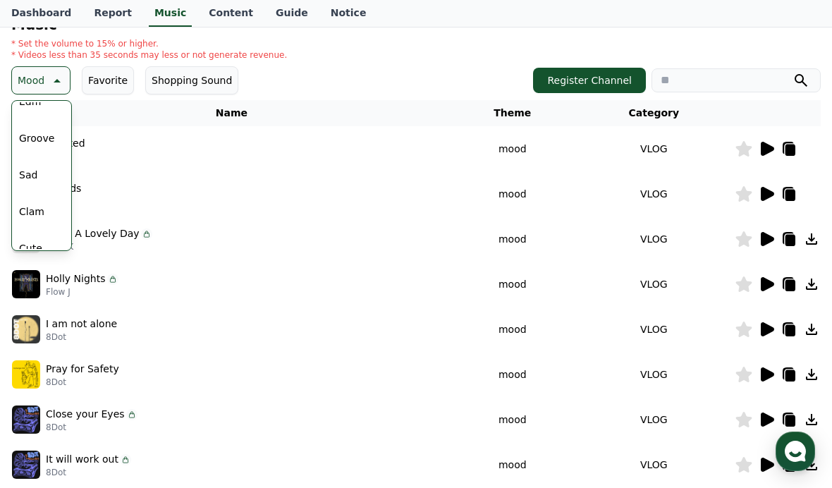
scroll to position [516, 0]
click at [31, 153] on button "Clam" at bounding box center [31, 151] width 37 height 31
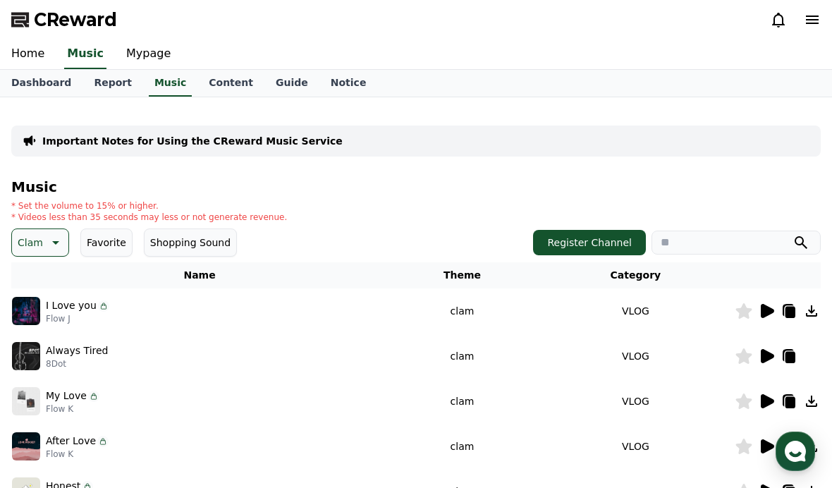
click at [27, 236] on p "Clam" at bounding box center [30, 243] width 25 height 20
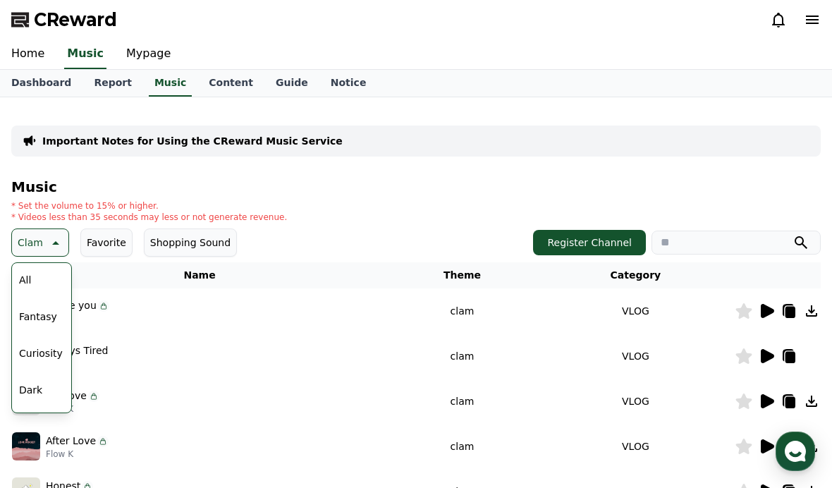
click at [33, 290] on button "All" at bounding box center [24, 279] width 23 height 31
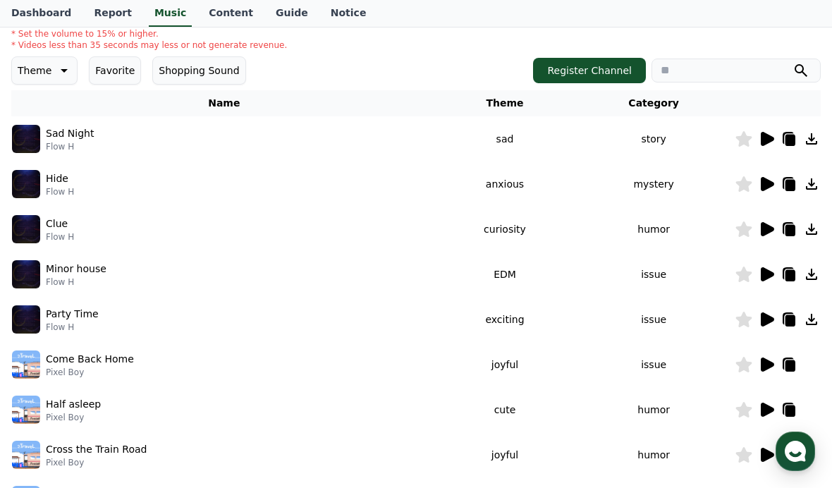
scroll to position [173, 0]
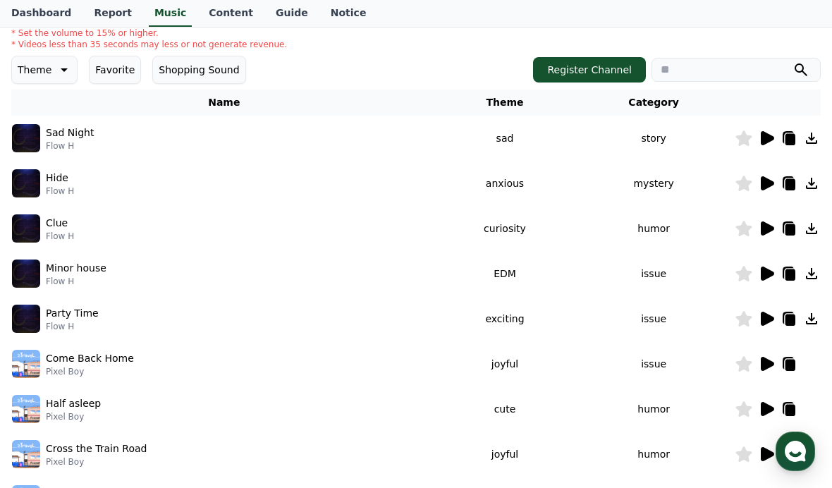
click at [761, 266] on icon at bounding box center [766, 273] width 17 height 17
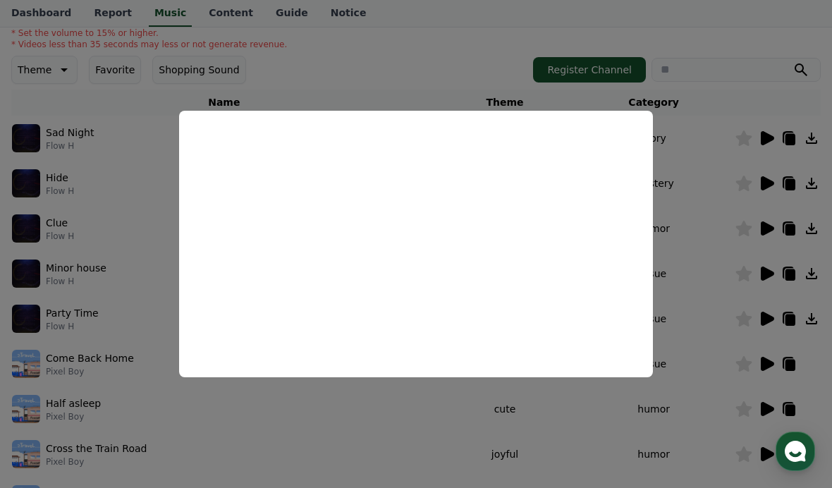
click at [726, 254] on button "close modal" at bounding box center [416, 244] width 832 height 488
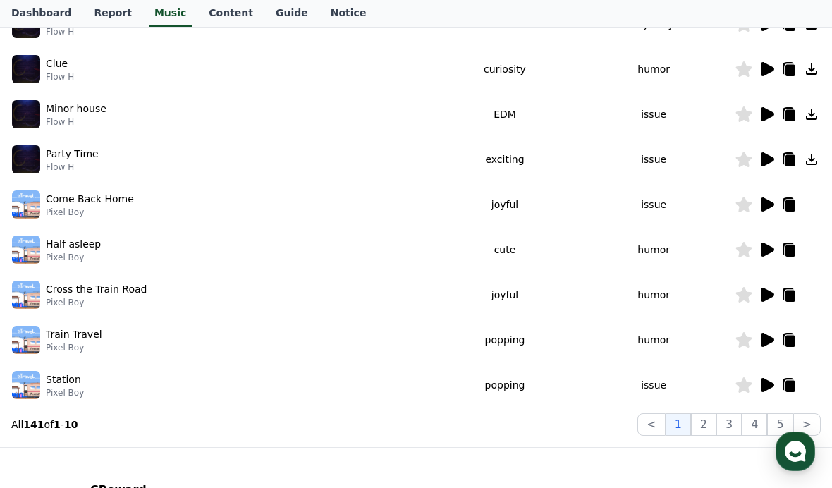
scroll to position [358, 0]
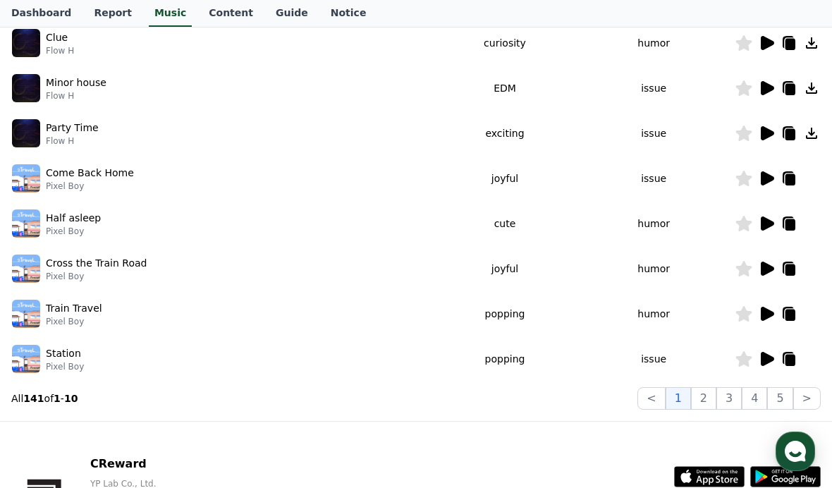
click at [761, 273] on icon at bounding box center [767, 269] width 13 height 14
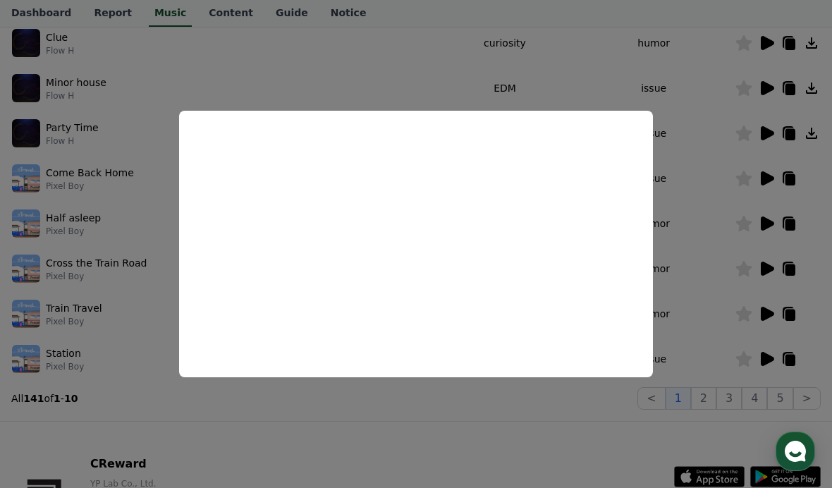
click at [711, 242] on button "close modal" at bounding box center [416, 244] width 832 height 488
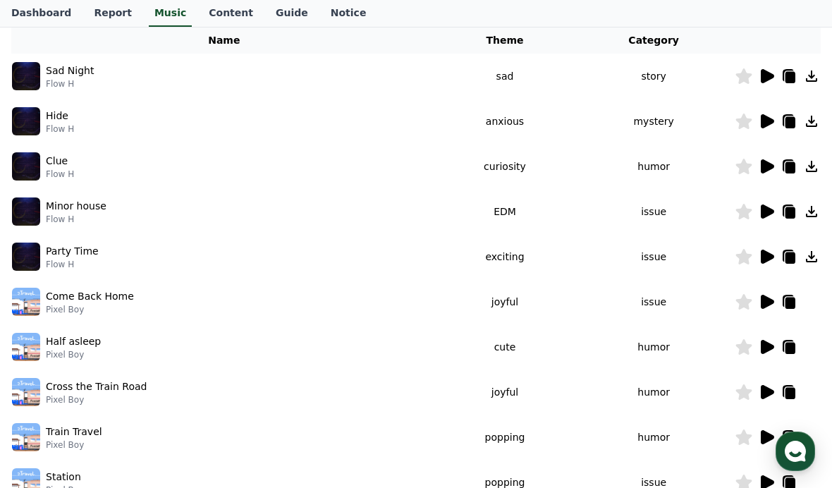
scroll to position [236, 0]
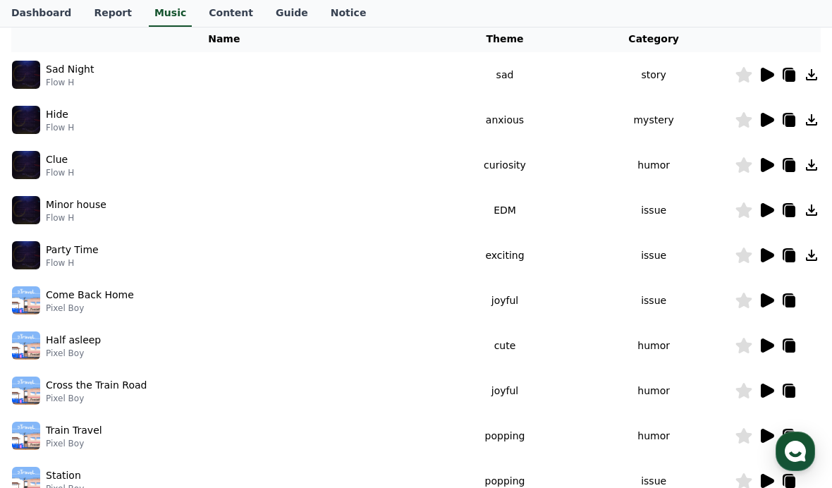
click at [772, 82] on icon at bounding box center [766, 74] width 17 height 17
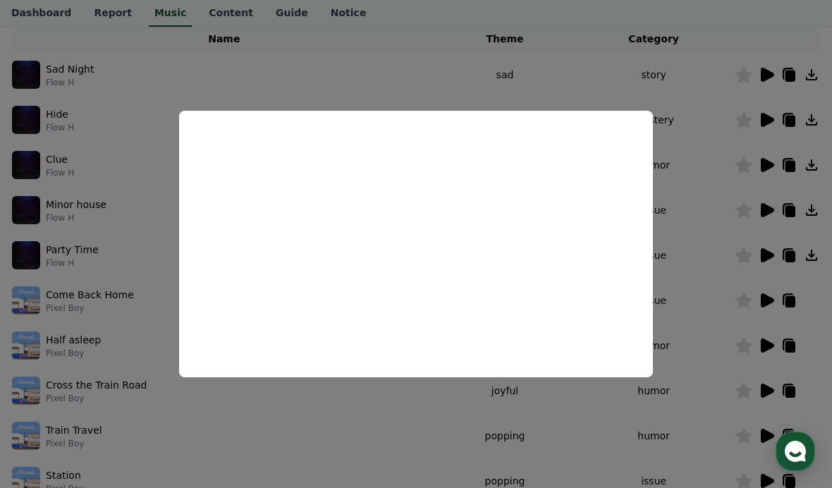
click at [698, 230] on button "close modal" at bounding box center [416, 244] width 832 height 488
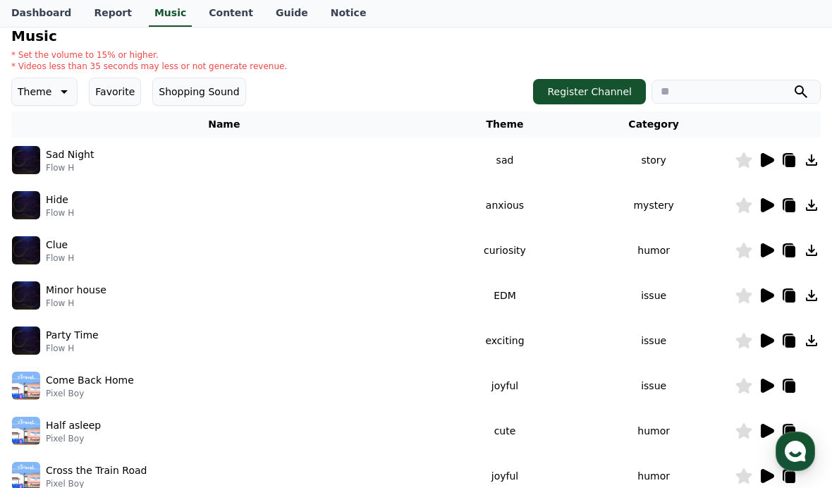
scroll to position [149, 0]
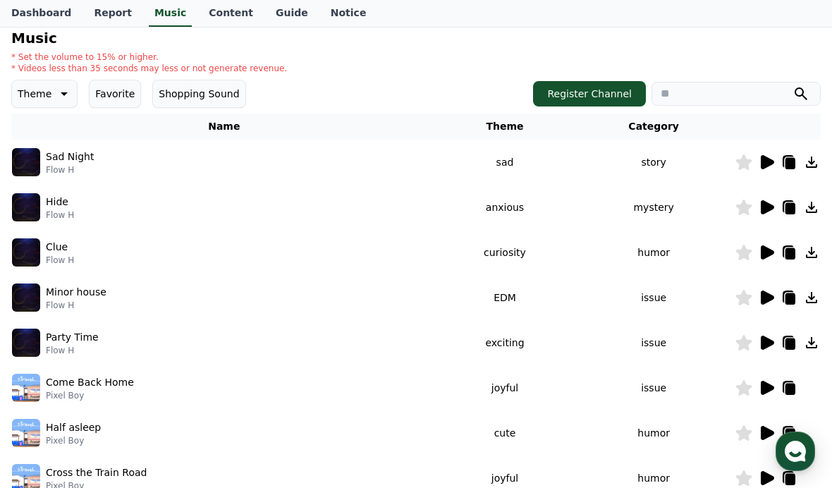
click at [762, 206] on icon at bounding box center [767, 207] width 13 height 14
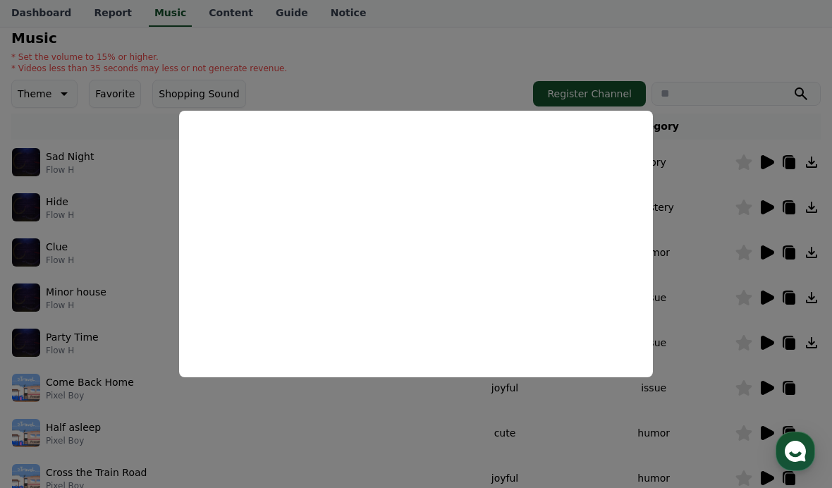
click at [690, 303] on button "close modal" at bounding box center [416, 244] width 832 height 488
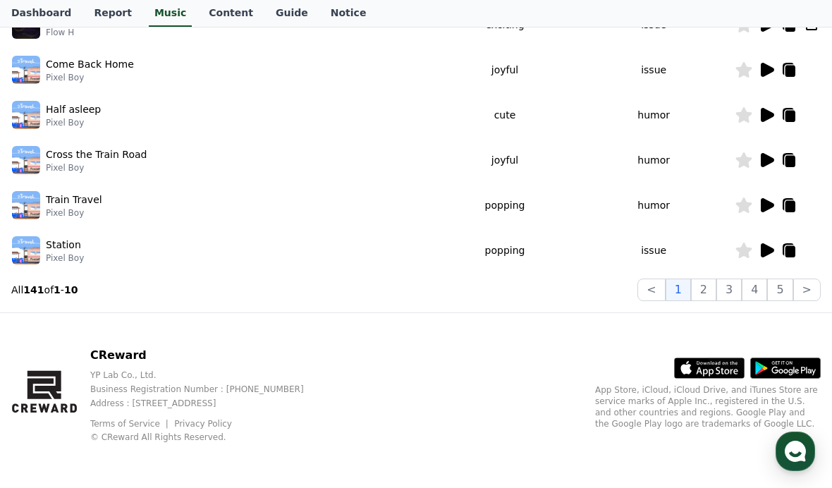
scroll to position [467, 0]
click at [705, 284] on button "2" at bounding box center [703, 289] width 25 height 23
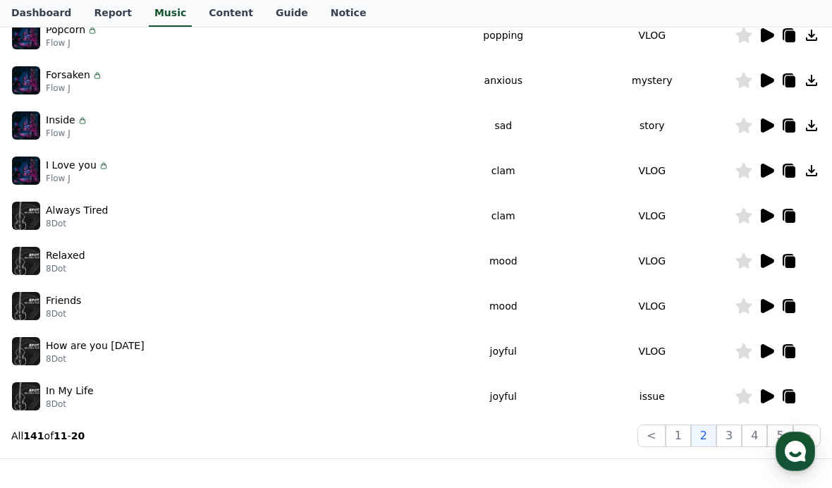
scroll to position [283, 0]
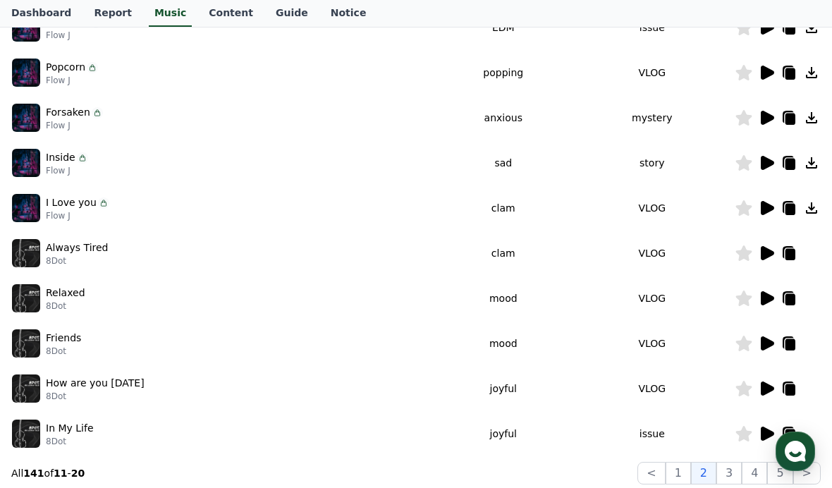
click at [763, 301] on icon at bounding box center [767, 298] width 13 height 14
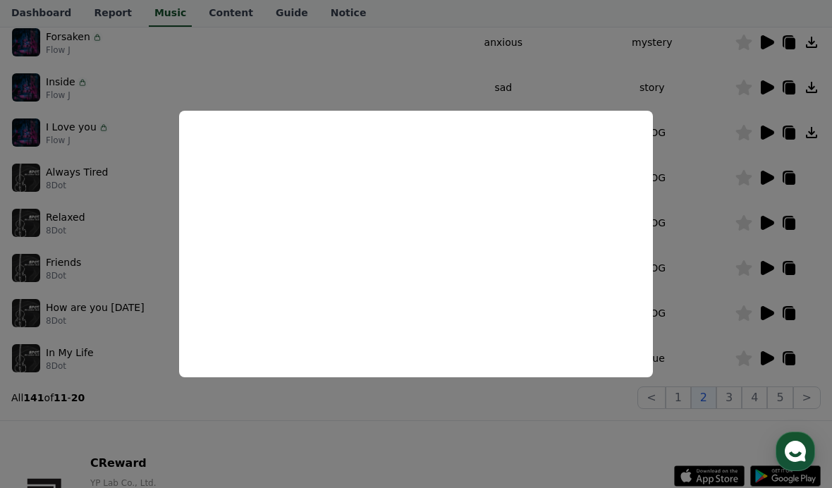
scroll to position [357, 0]
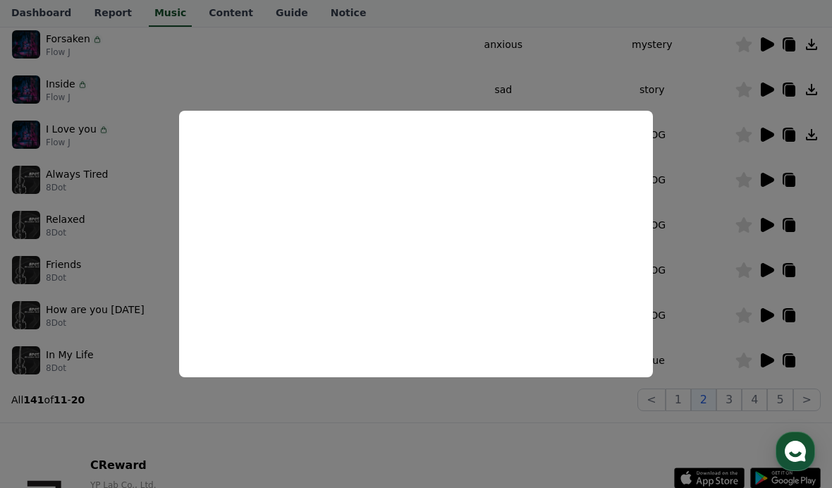
click at [54, 182] on button "close modal" at bounding box center [416, 244] width 832 height 488
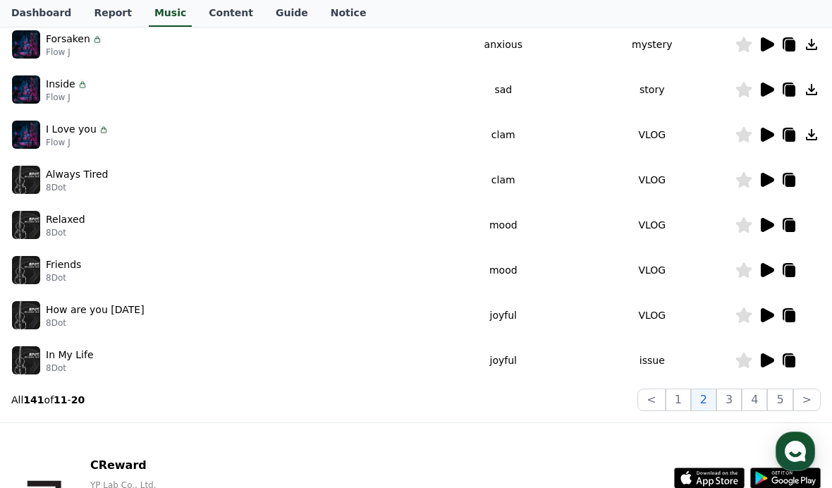
click at [765, 323] on icon at bounding box center [766, 315] width 17 height 17
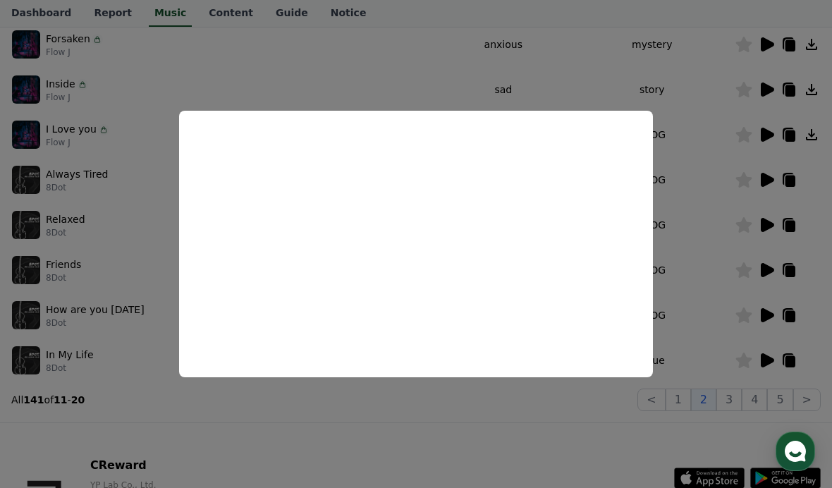
click at [83, 192] on button "close modal" at bounding box center [416, 244] width 832 height 488
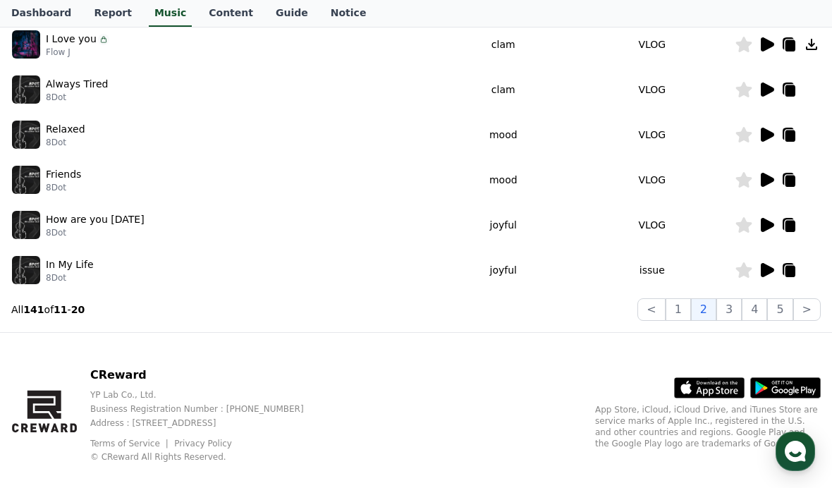
scroll to position [448, 0]
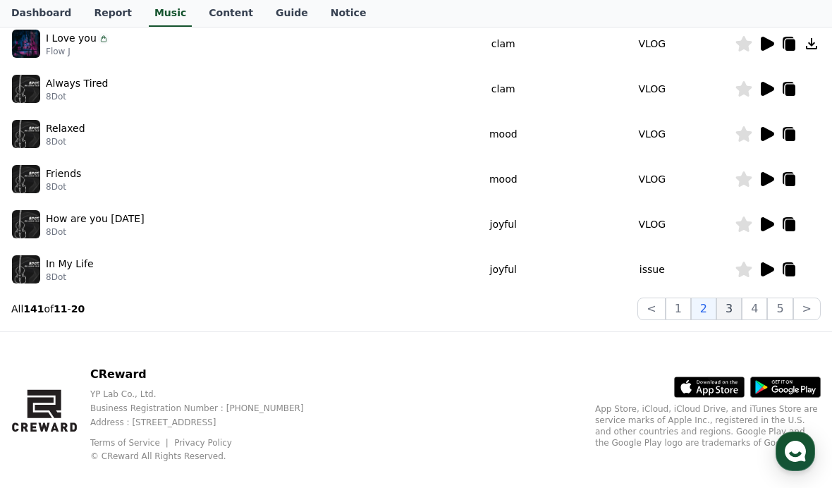
click at [731, 309] on button "3" at bounding box center [728, 308] width 25 height 23
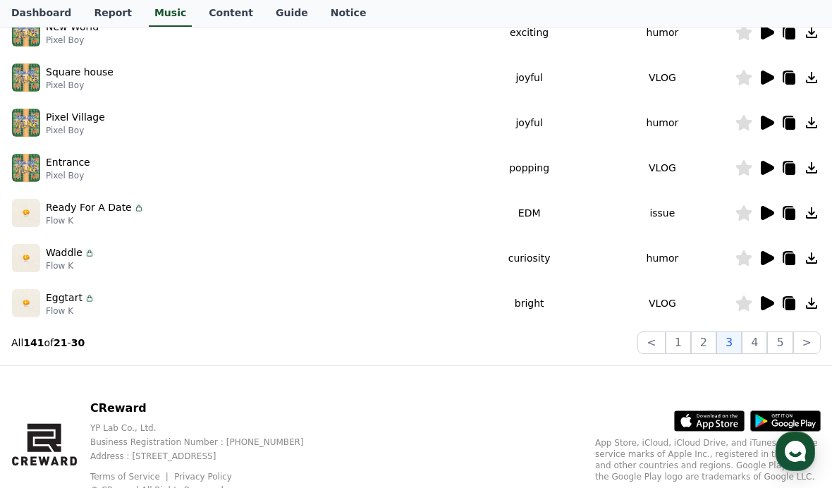
scroll to position [430, 0]
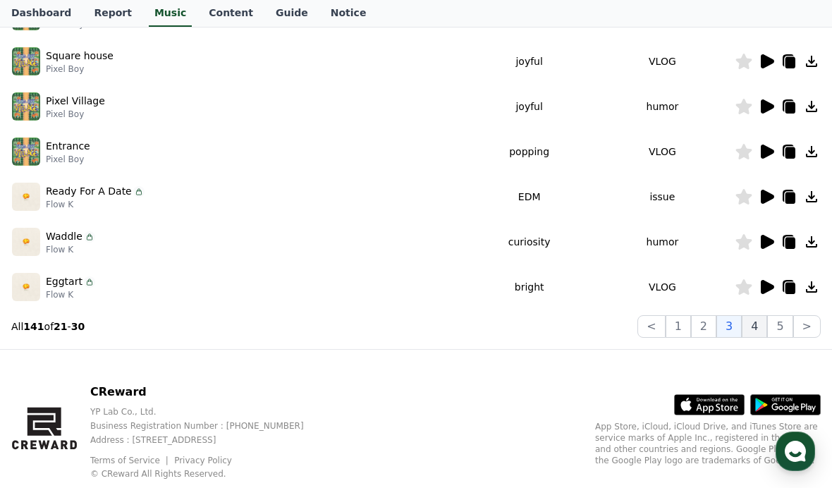
click at [756, 333] on button "4" at bounding box center [754, 326] width 25 height 23
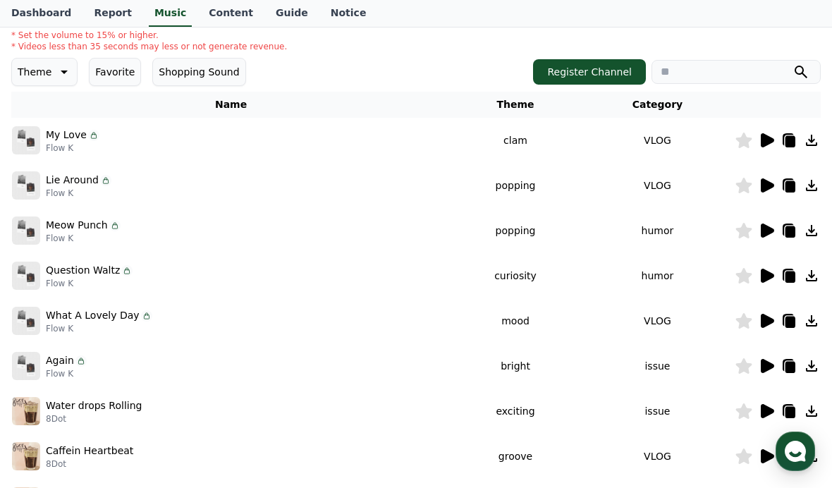
scroll to position [137, 0]
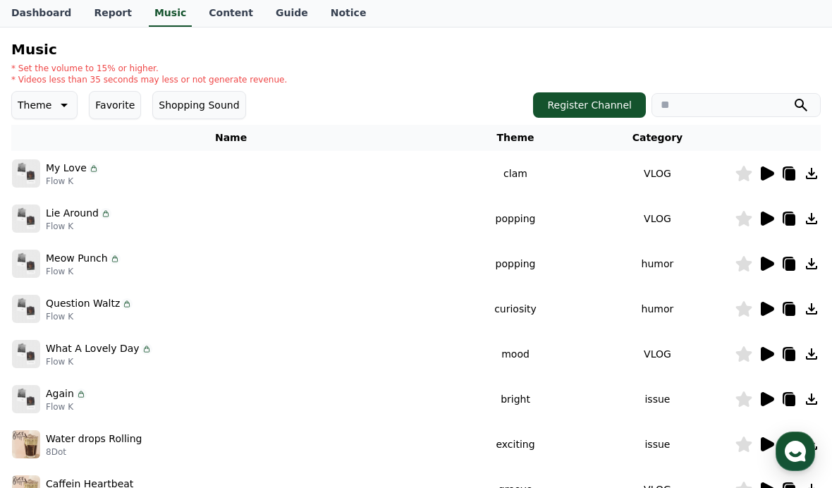
click at [48, 108] on p "Theme" at bounding box center [35, 105] width 34 height 20
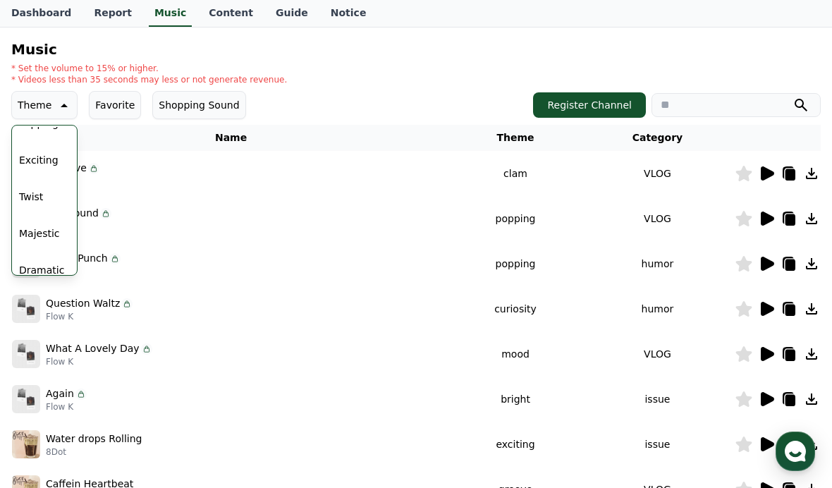
scroll to position [204, 0]
click at [32, 202] on button "Twist" at bounding box center [30, 194] width 35 height 31
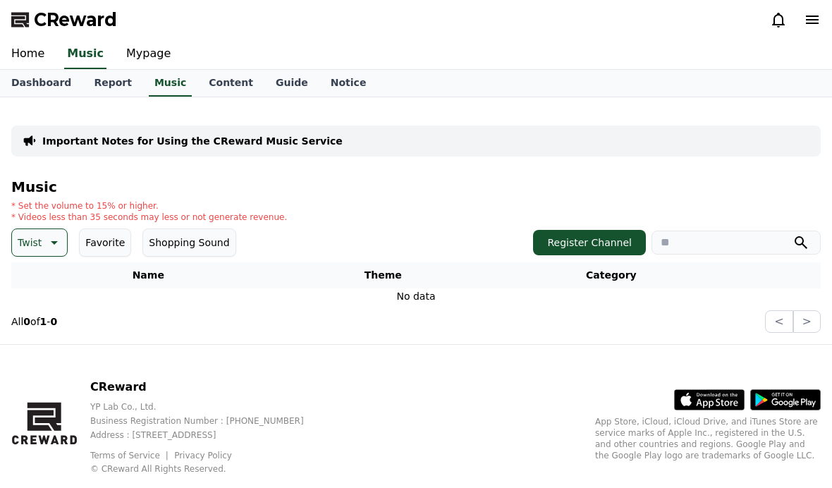
click at [42, 147] on p "Important Notes for Using the CReward Music Service" at bounding box center [192, 141] width 300 height 14
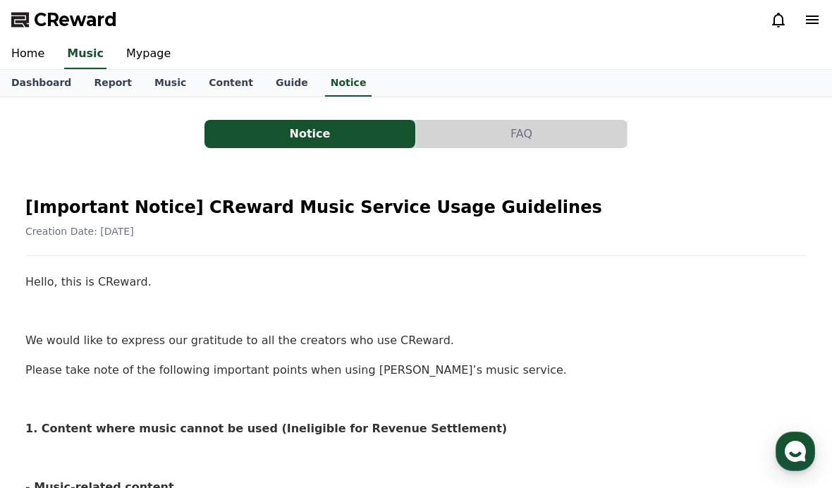
click at [49, 234] on span "Creation Date: 2025-02-21" at bounding box center [79, 231] width 109 height 11
click at [95, 85] on link "Report" at bounding box center [112, 83] width 61 height 27
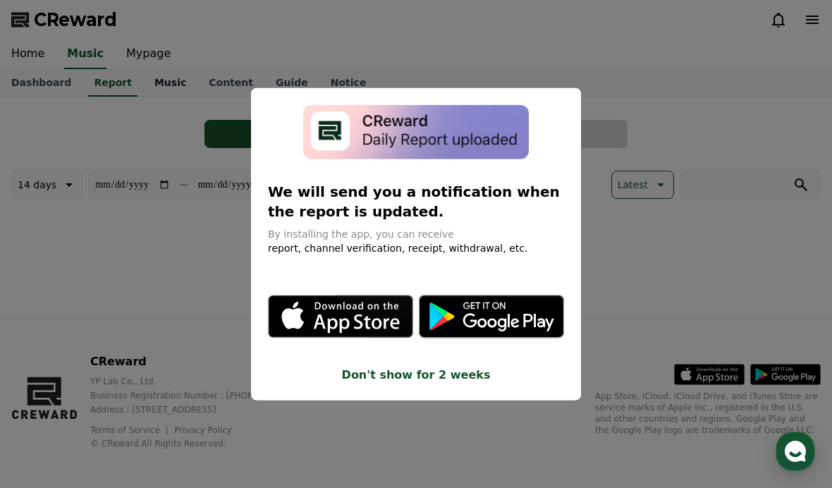
click at [158, 80] on button "close modal" at bounding box center [416, 244] width 832 height 488
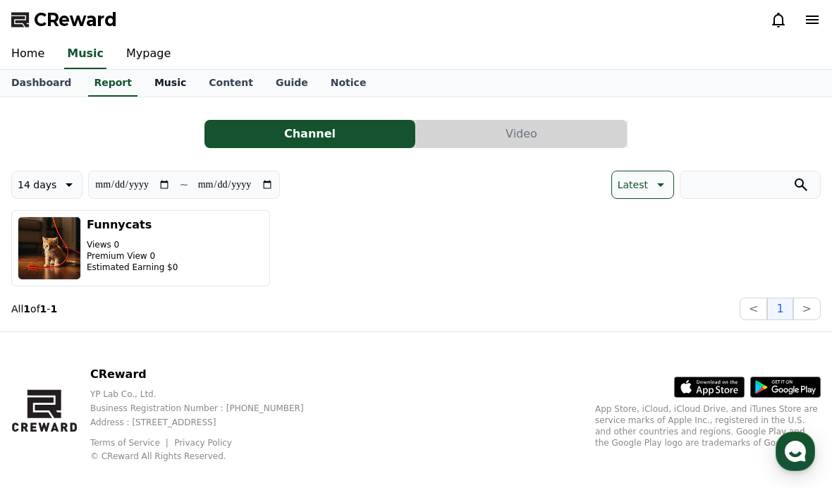
click at [149, 86] on link "Music" at bounding box center [170, 83] width 54 height 27
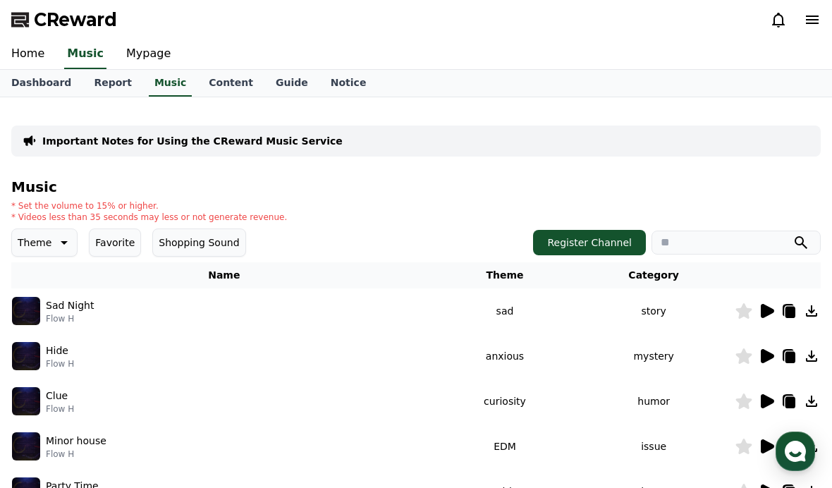
click at [30, 242] on p "Theme" at bounding box center [35, 243] width 34 height 20
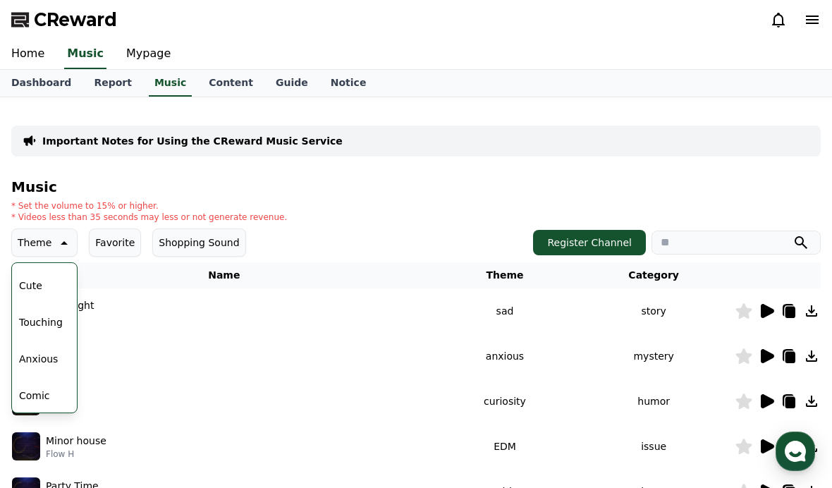
scroll to position [581, 0]
click at [37, 327] on button "Touching" at bounding box center [40, 322] width 55 height 31
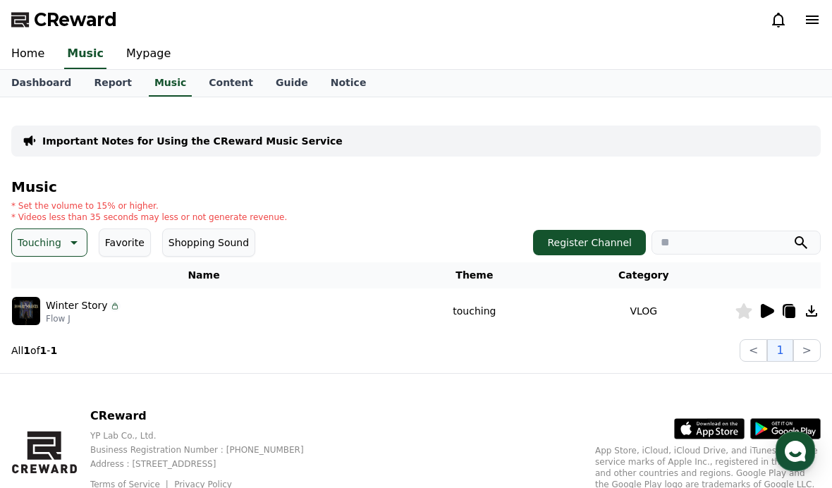
click at [773, 314] on icon at bounding box center [766, 310] width 17 height 17
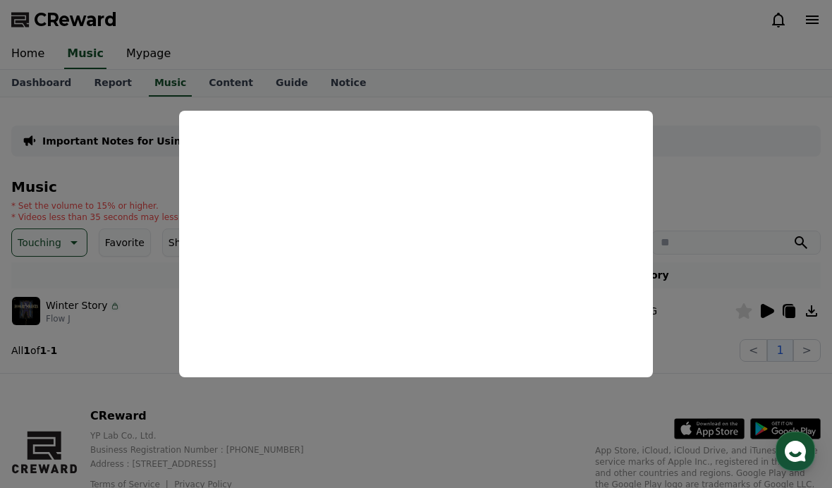
click at [711, 362] on button "close modal" at bounding box center [416, 244] width 832 height 488
click at [40, 240] on p "Touching" at bounding box center [40, 243] width 44 height 20
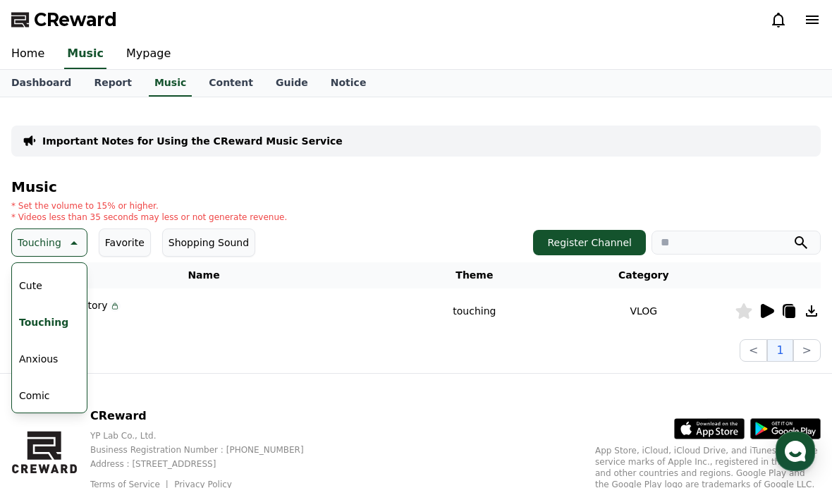
scroll to position [581, 0]
click at [35, 396] on button "Comic" at bounding box center [34, 395] width 42 height 31
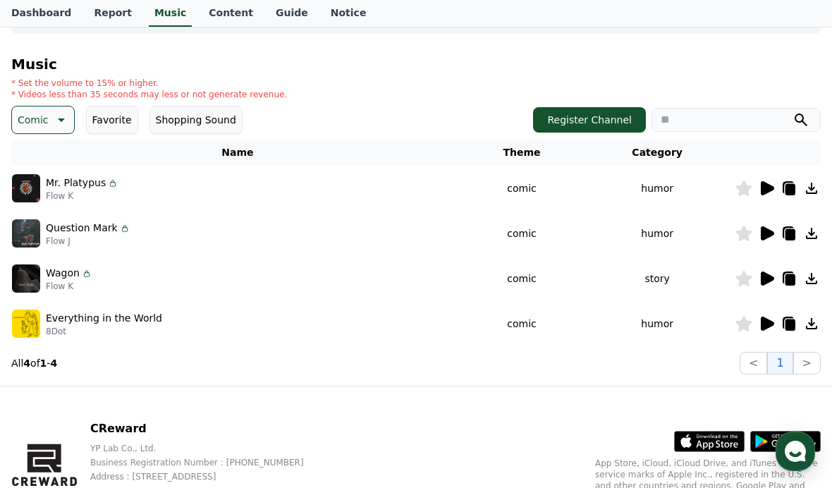
scroll to position [135, 0]
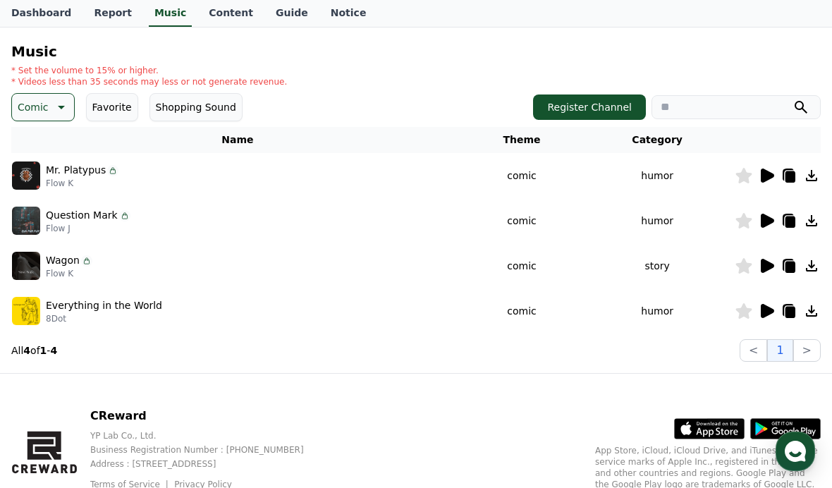
click at [763, 312] on icon at bounding box center [767, 311] width 13 height 14
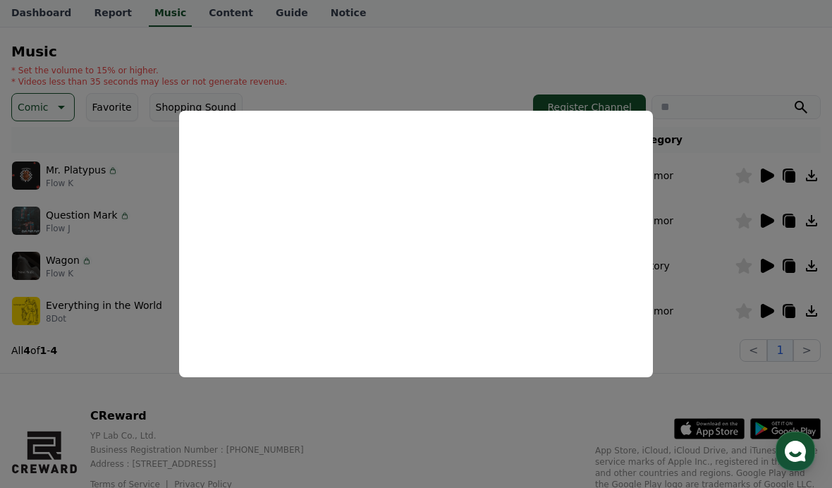
click at [649, 417] on button "close modal" at bounding box center [416, 244] width 832 height 488
click at [35, 110] on p "Comic" at bounding box center [33, 107] width 31 height 20
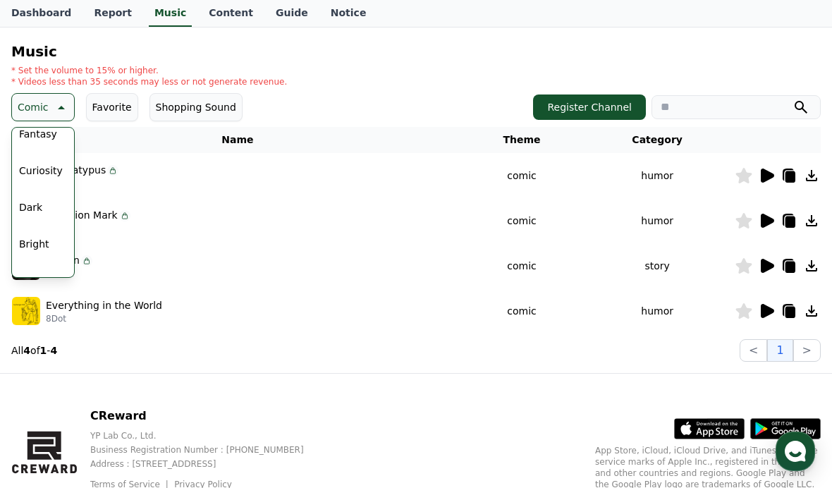
scroll to position [49, 0]
click at [37, 176] on button "Curiosity" at bounding box center [40, 168] width 55 height 31
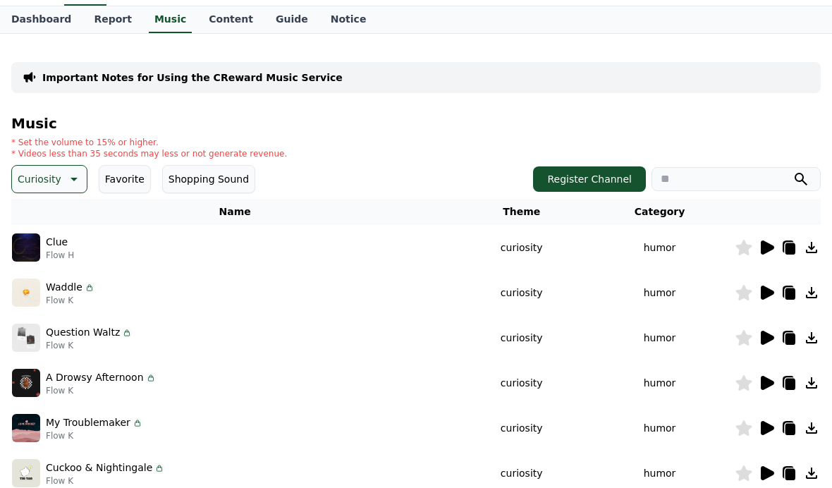
scroll to position [74, 0]
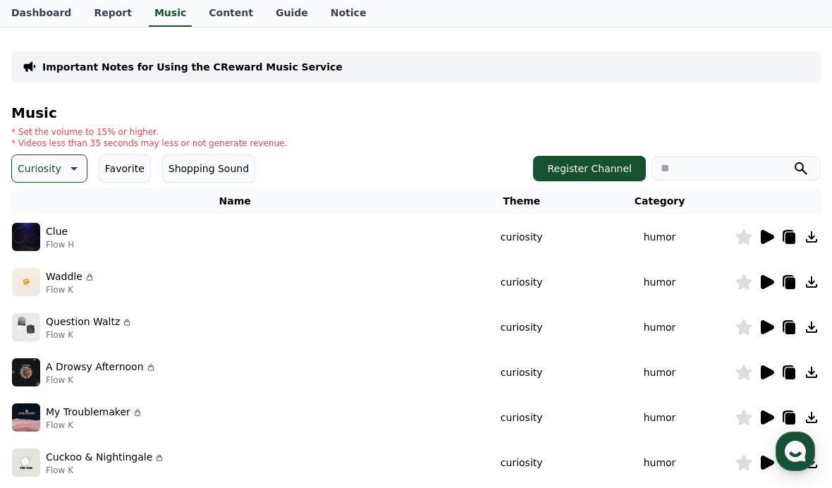
click at [766, 238] on icon at bounding box center [767, 237] width 13 height 14
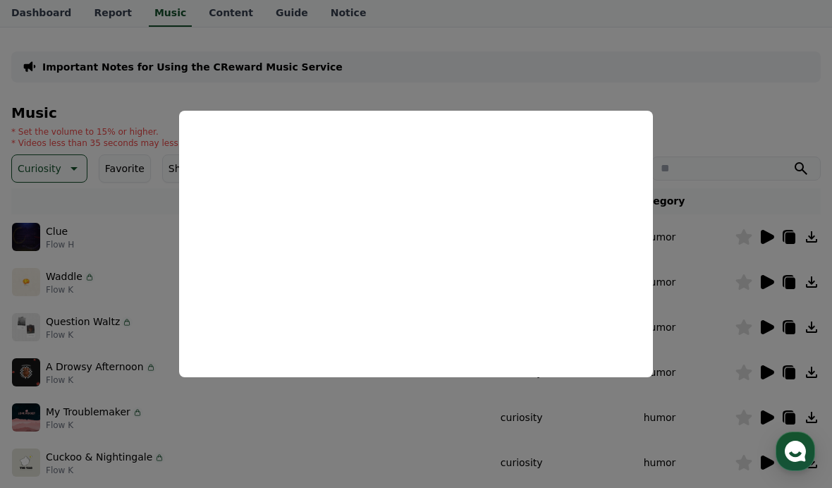
click at [721, 307] on button "close modal" at bounding box center [416, 244] width 832 height 488
